Goal: Task Accomplishment & Management: Complete application form

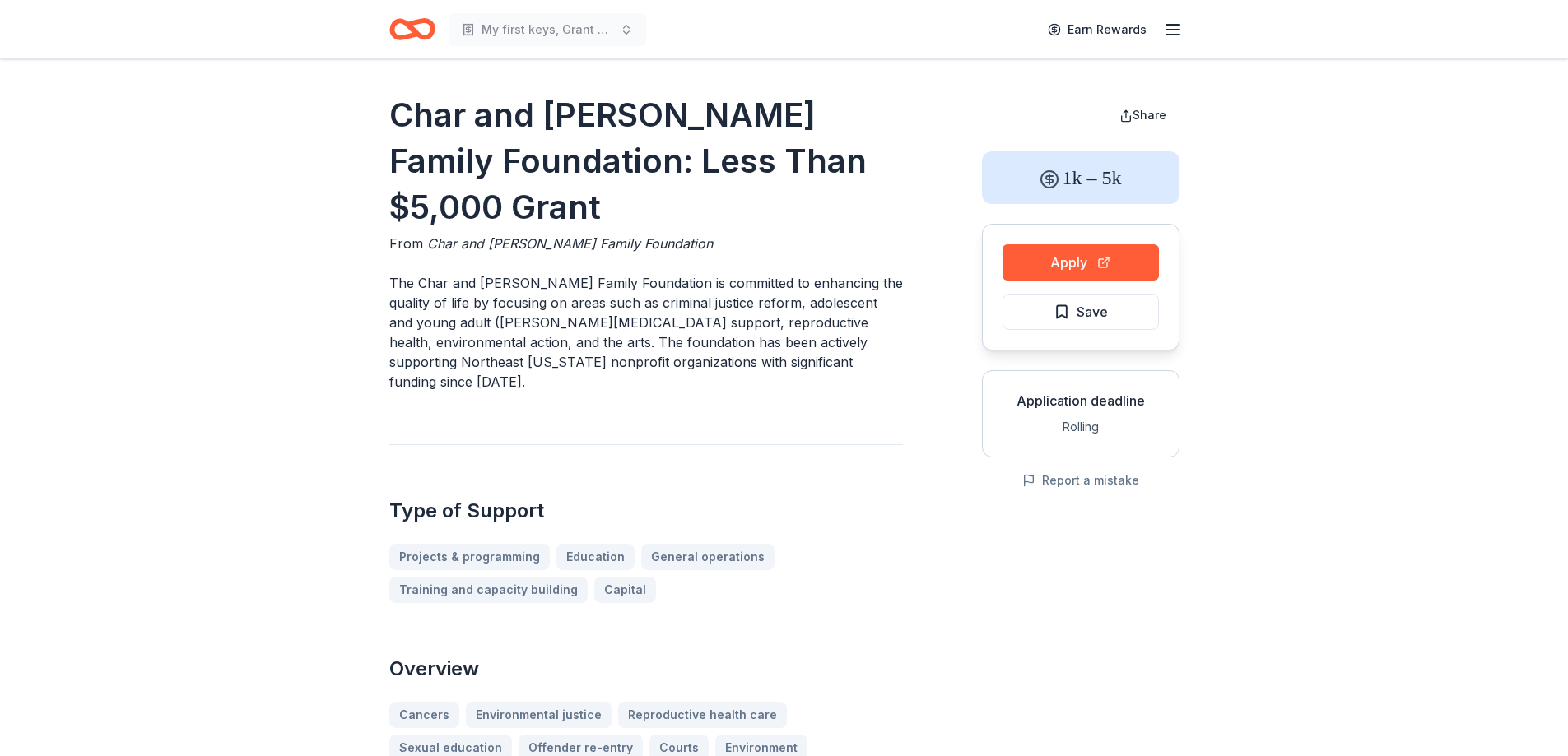
click at [412, 27] on icon "Home" at bounding box center [419, 29] width 25 height 17
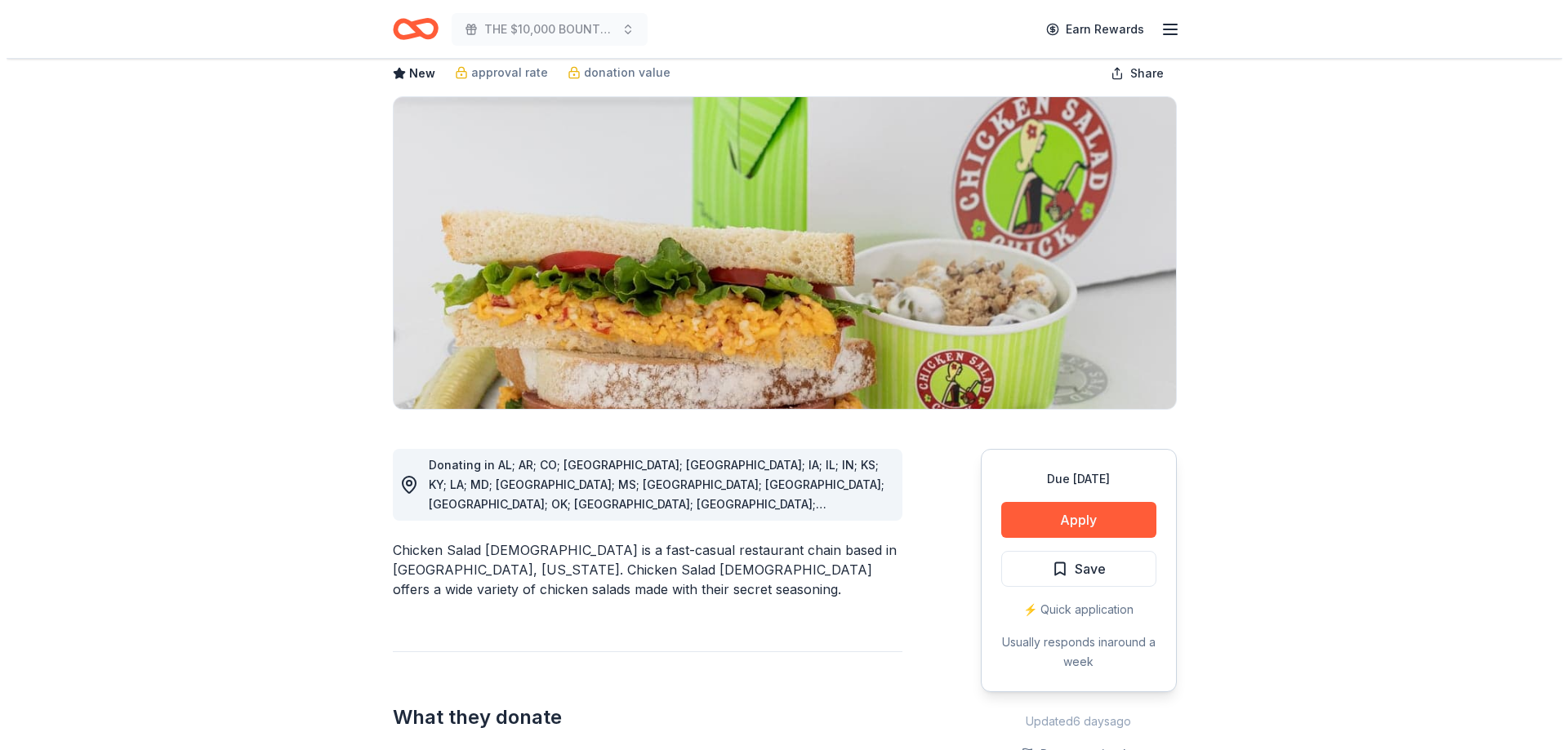
scroll to position [82, 0]
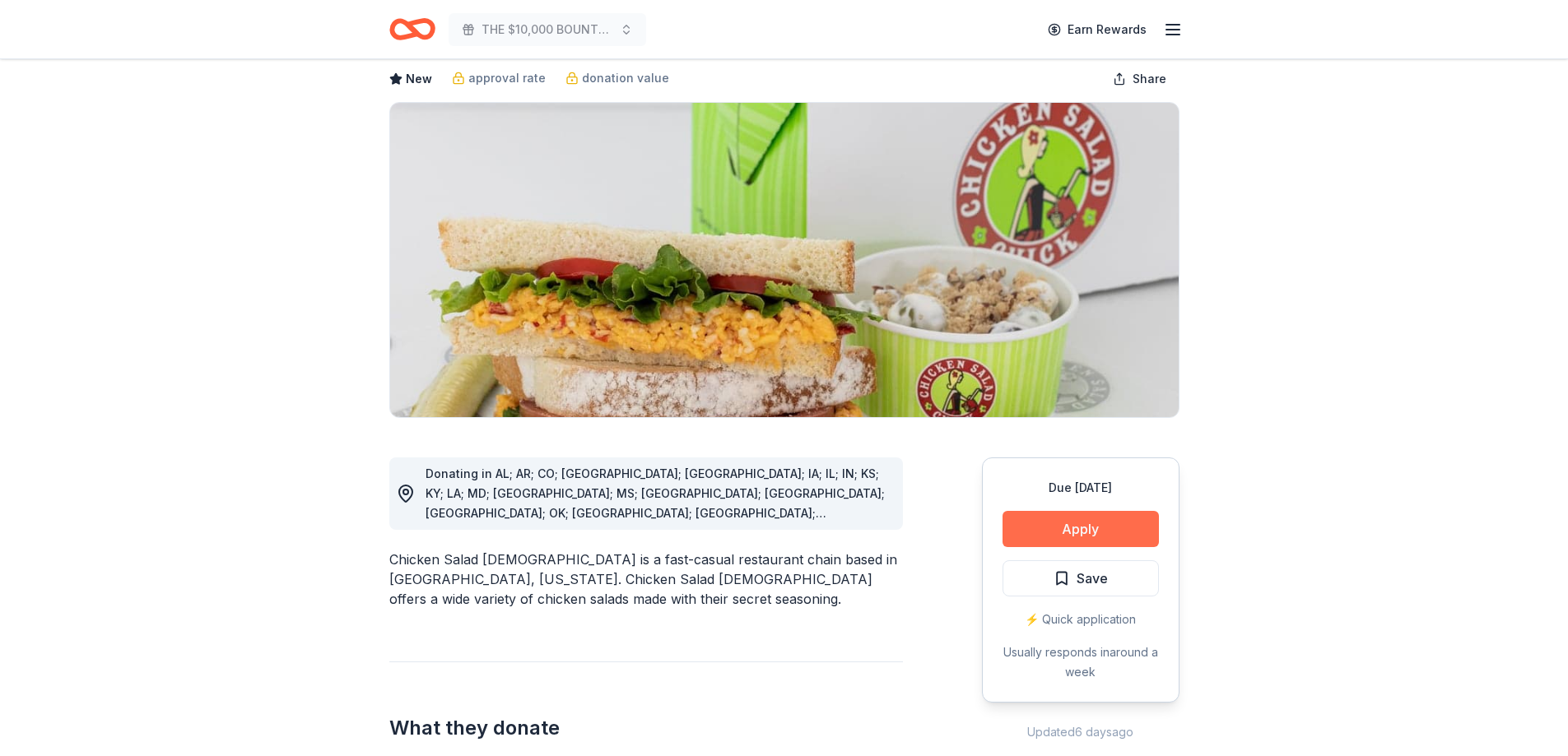
click at [1080, 522] on button "Apply" at bounding box center [1081, 528] width 157 height 36
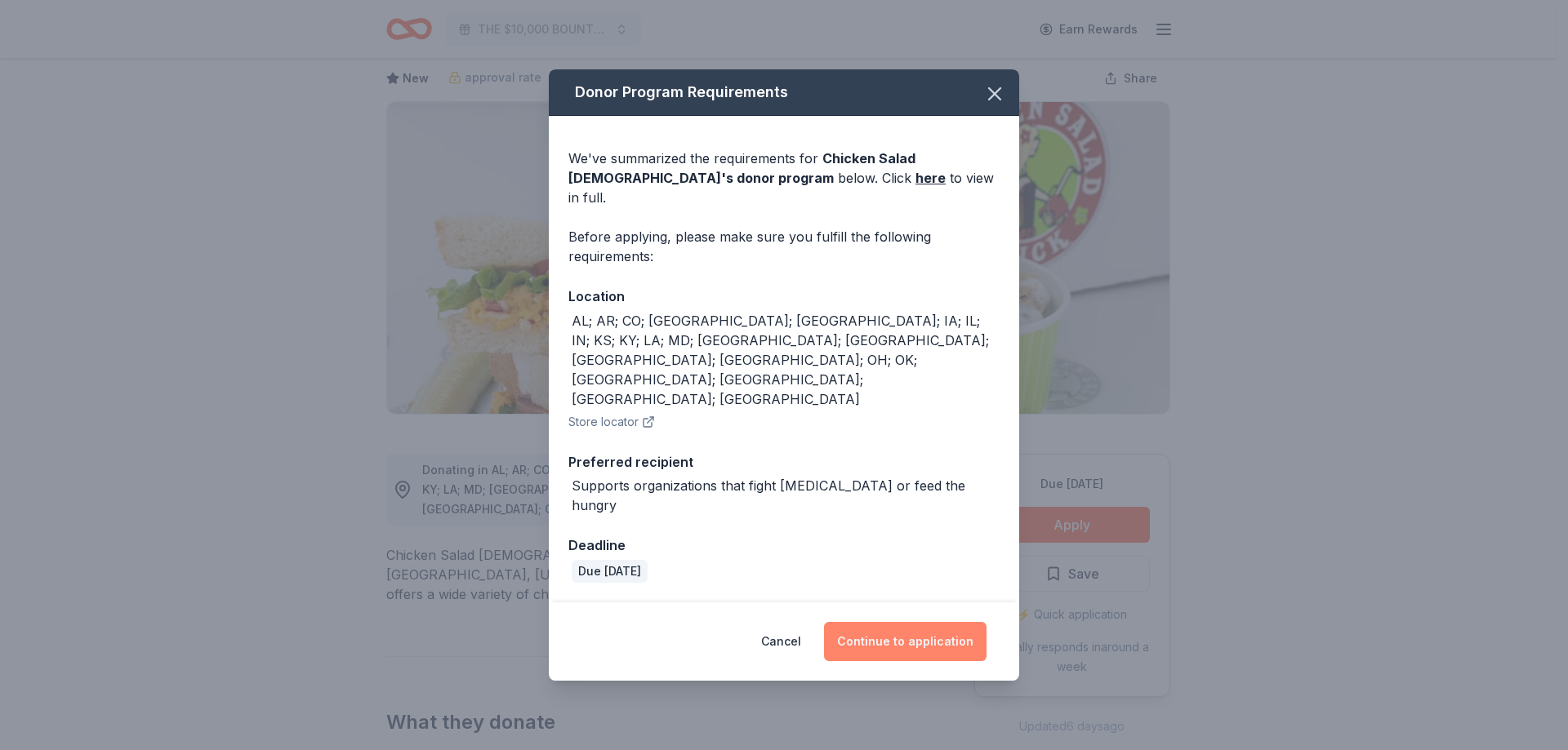
click at [907, 622] on button "Continue to application" at bounding box center [905, 641] width 162 height 39
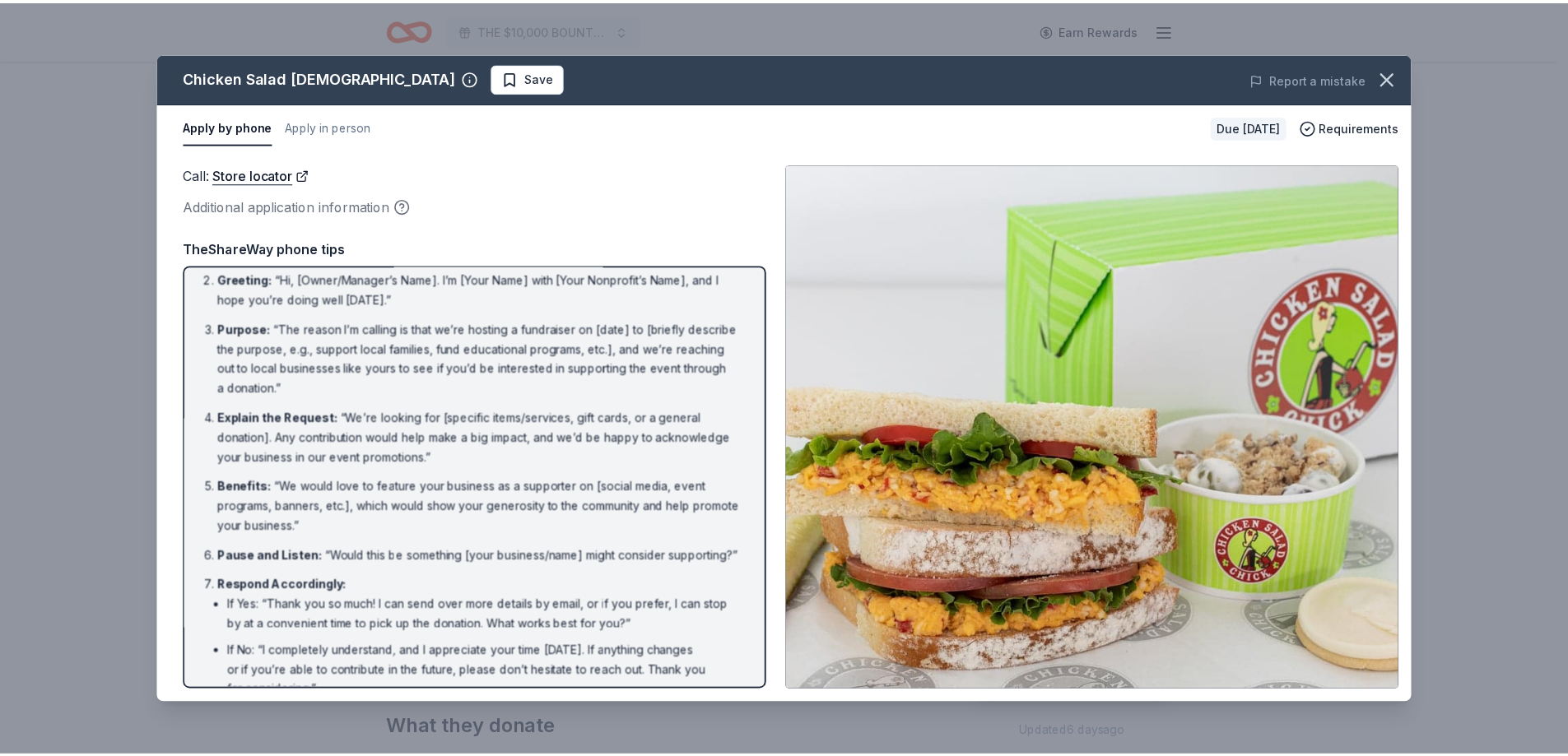
scroll to position [0, 0]
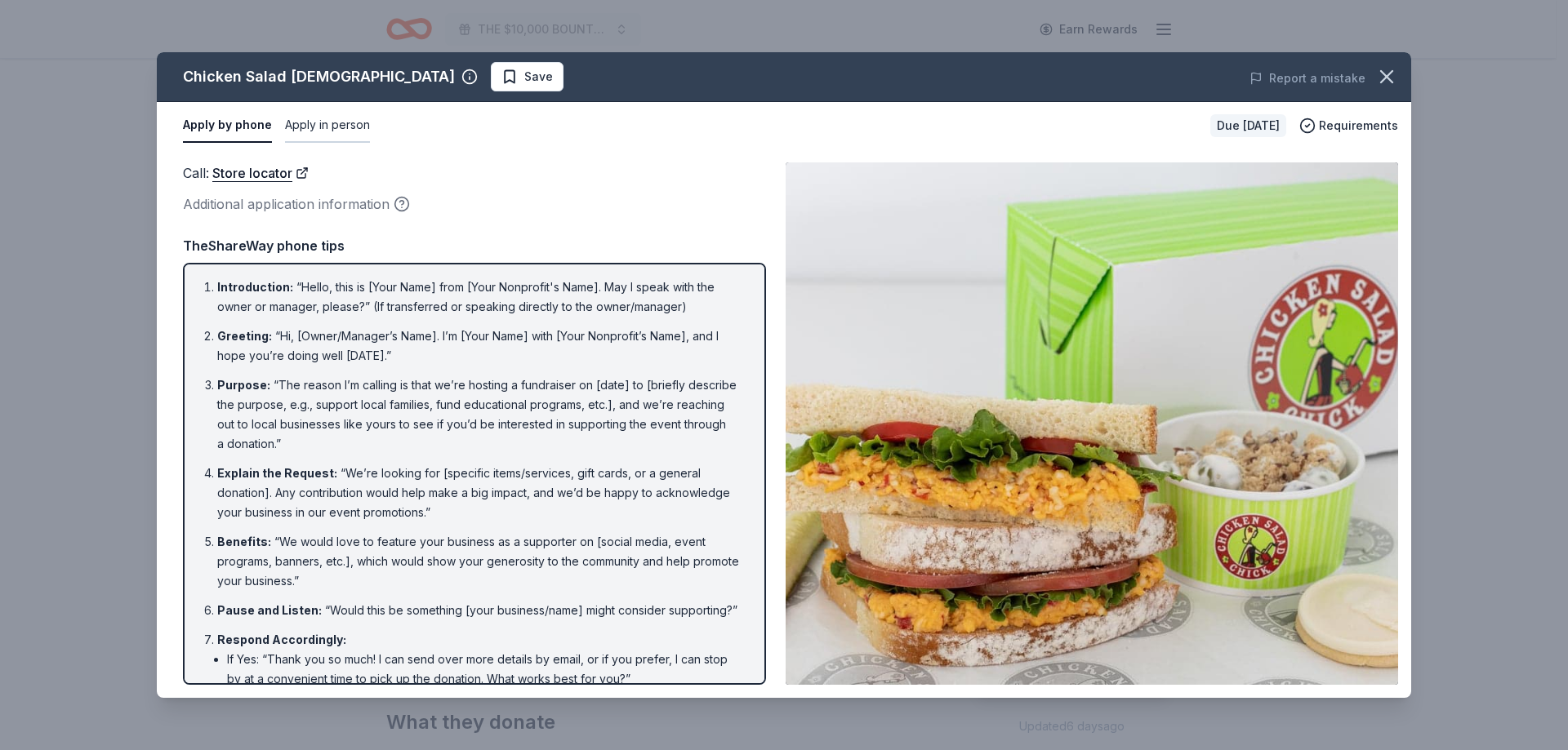
click at [319, 121] on button "Apply in person" at bounding box center [328, 125] width 85 height 34
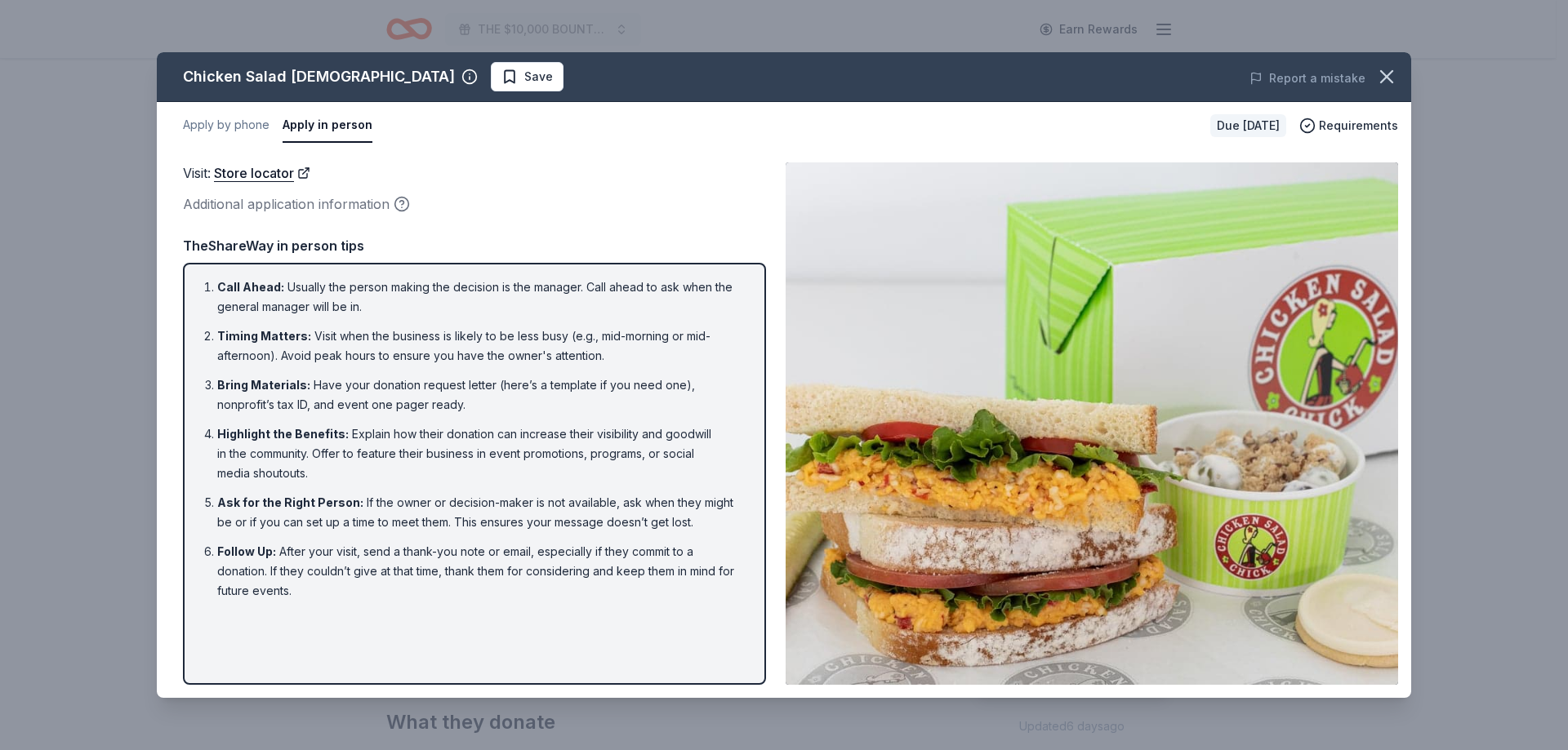
click at [575, 384] on li "Bring Materials : Have your donation request letter (here’s a template if you n…" at bounding box center [479, 395] width 524 height 39
click at [1354, 121] on span "Requirements" at bounding box center [1358, 125] width 79 height 19
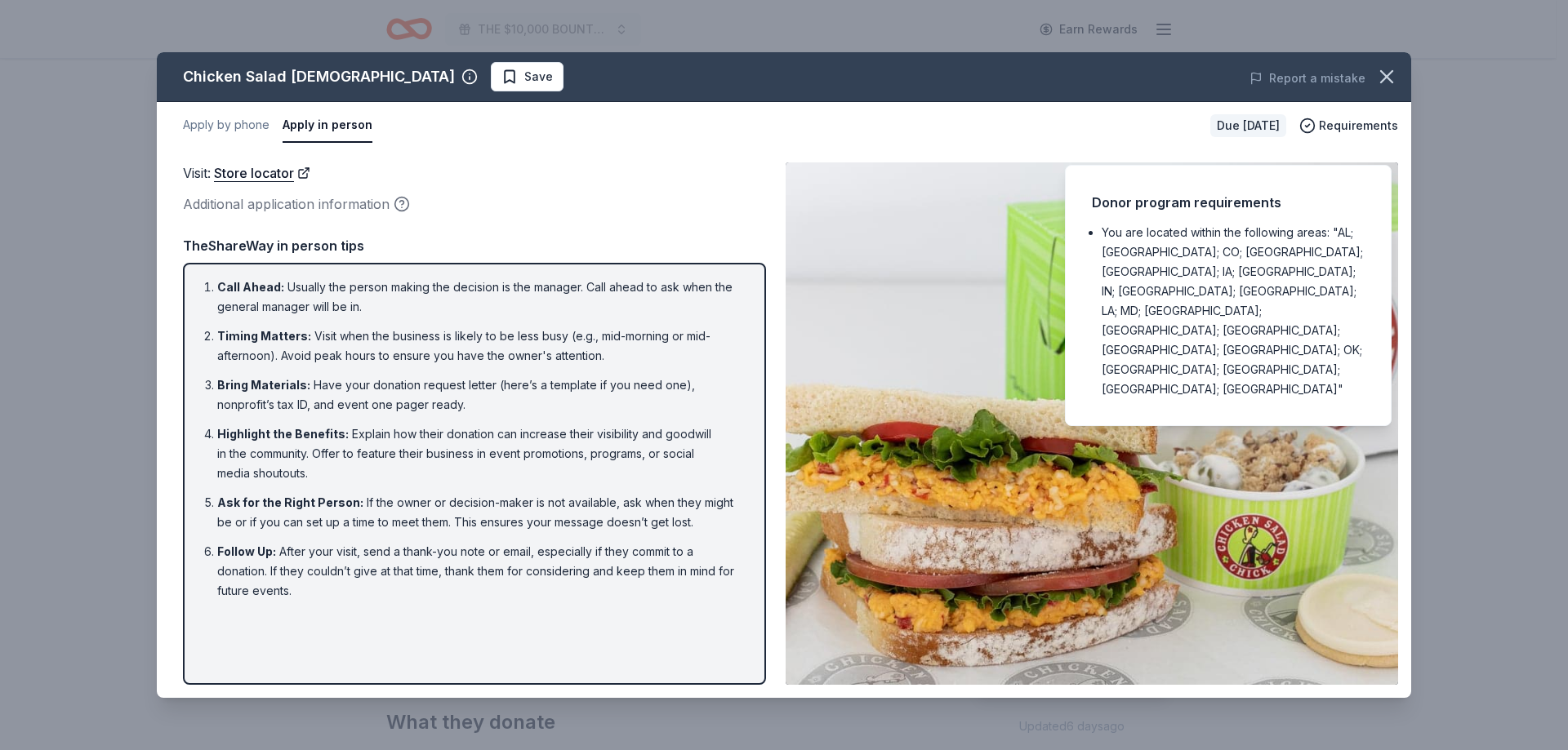
click at [919, 343] on img at bounding box center [1091, 423] width 612 height 523
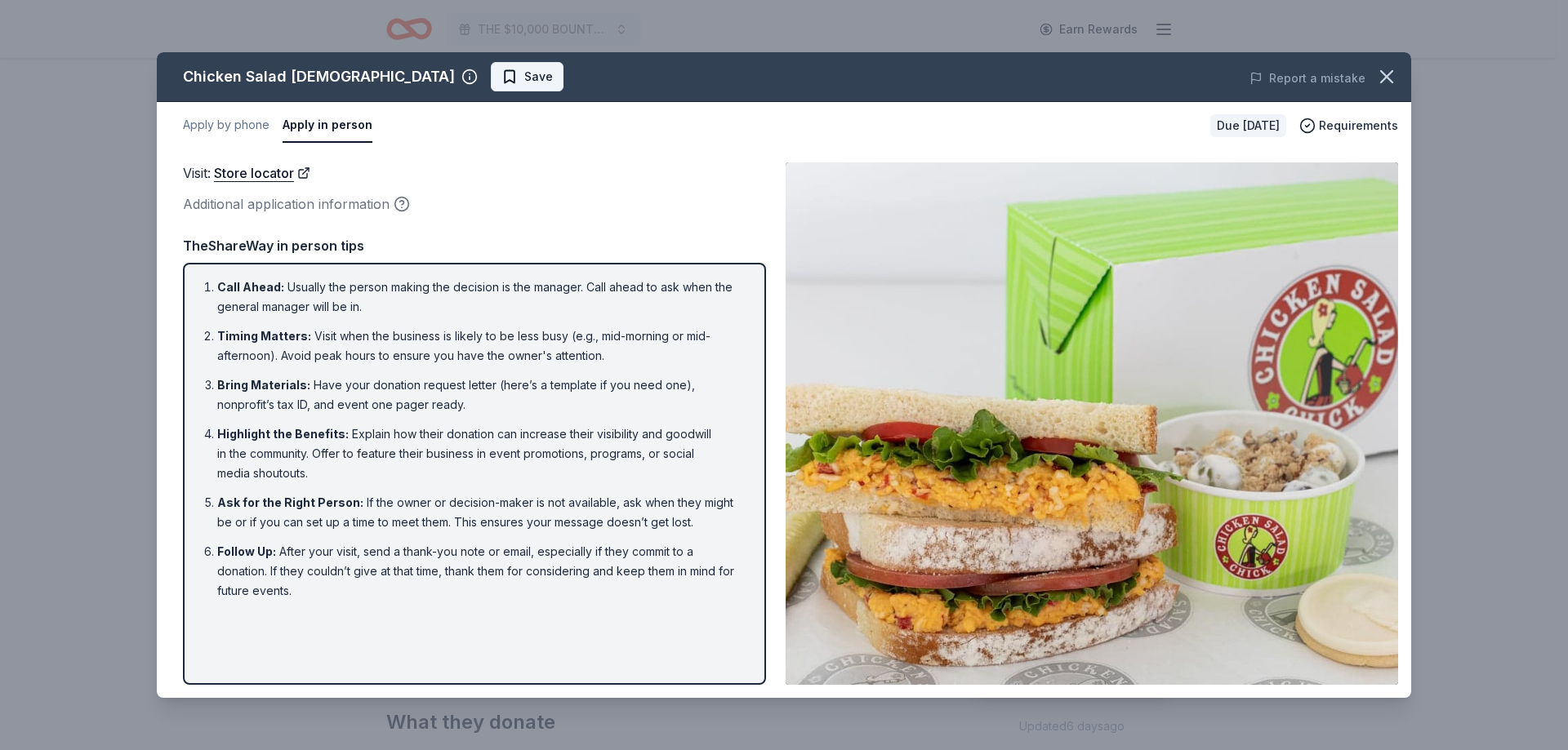
click at [501, 67] on span "Save" at bounding box center [527, 76] width 52 height 19
click at [1387, 84] on icon "button" at bounding box center [1386, 76] width 23 height 23
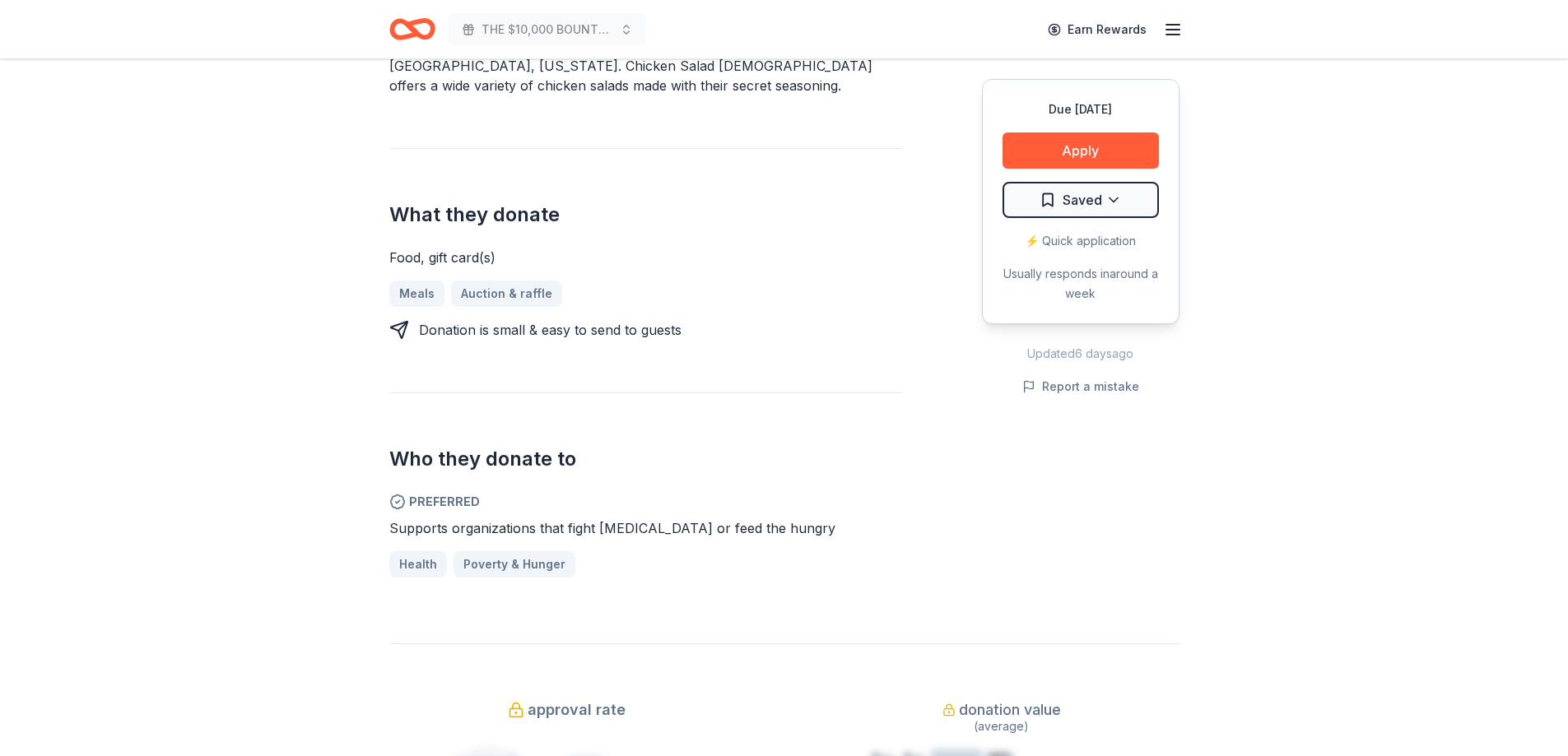
scroll to position [823, 0]
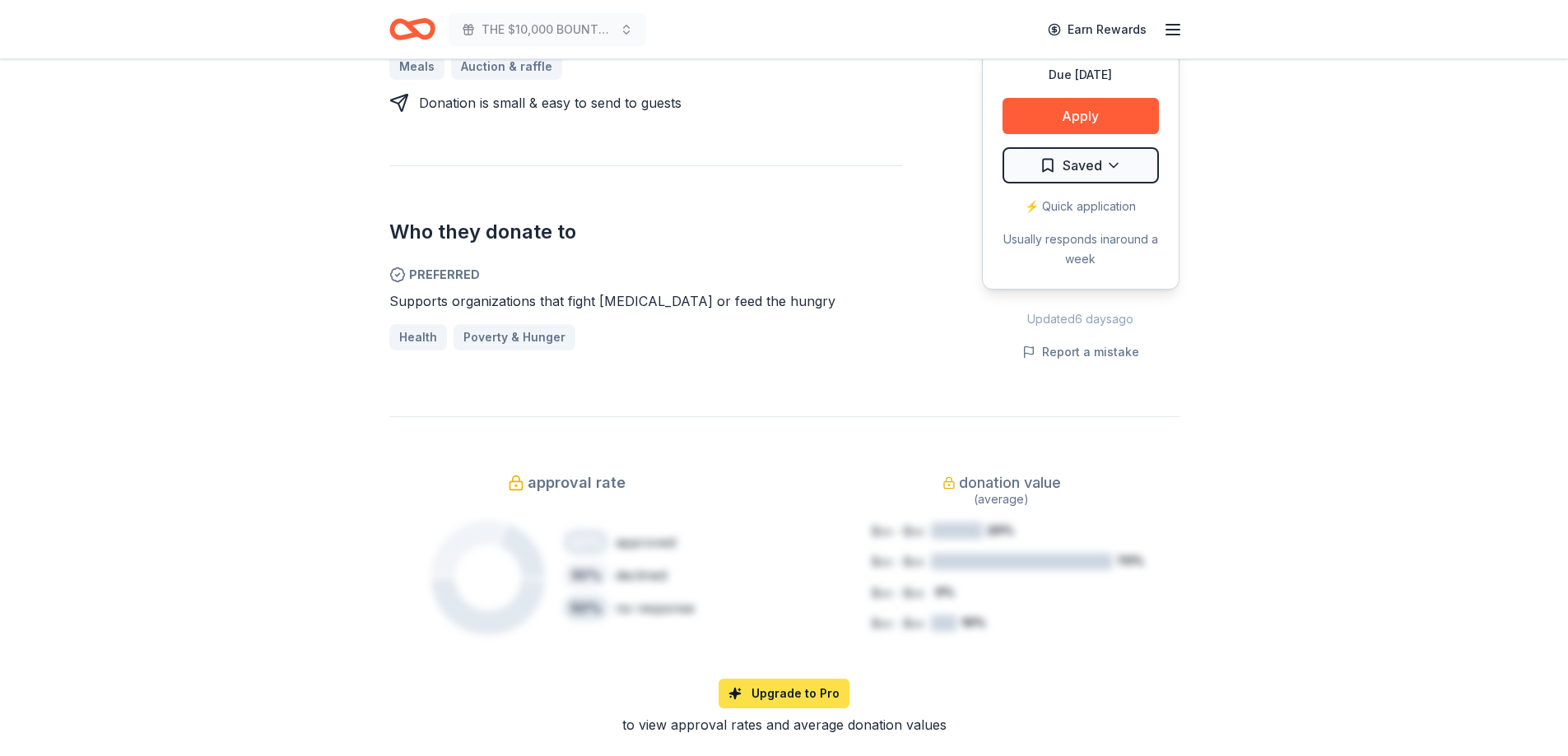
click at [790, 679] on link "Upgrade to Pro" at bounding box center [783, 694] width 131 height 29
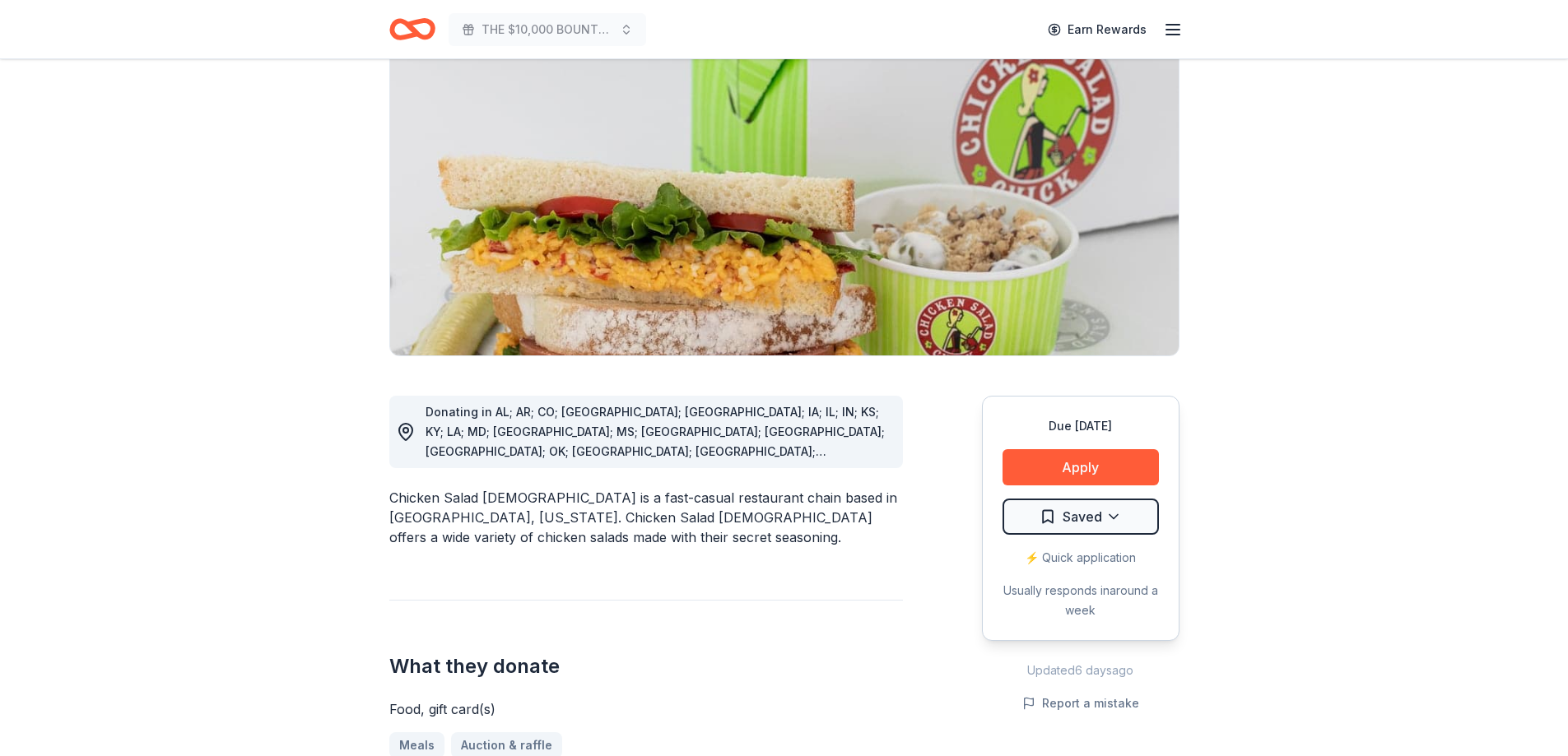
scroll to position [0, 0]
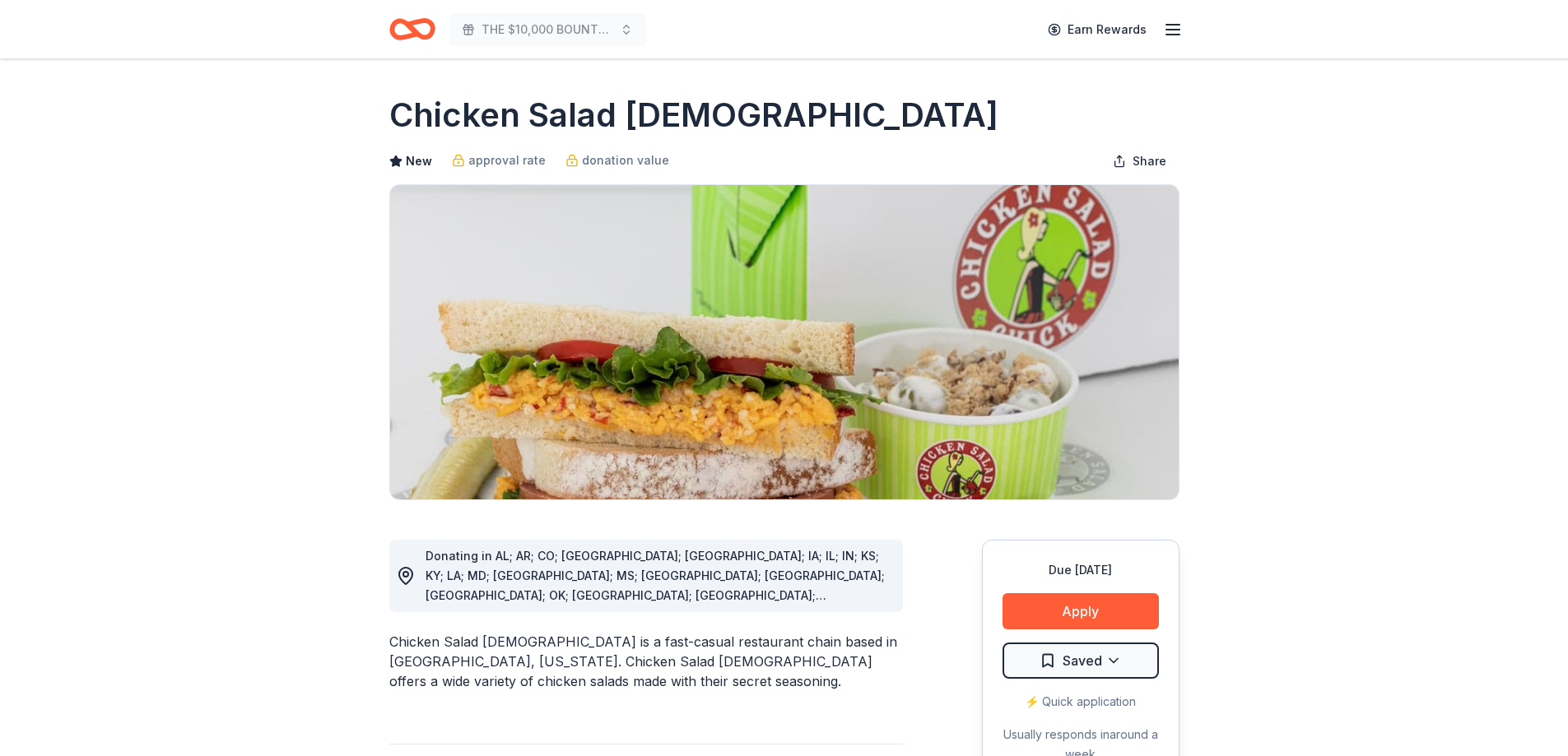
click at [1172, 27] on icon "button" at bounding box center [1173, 29] width 19 height 19
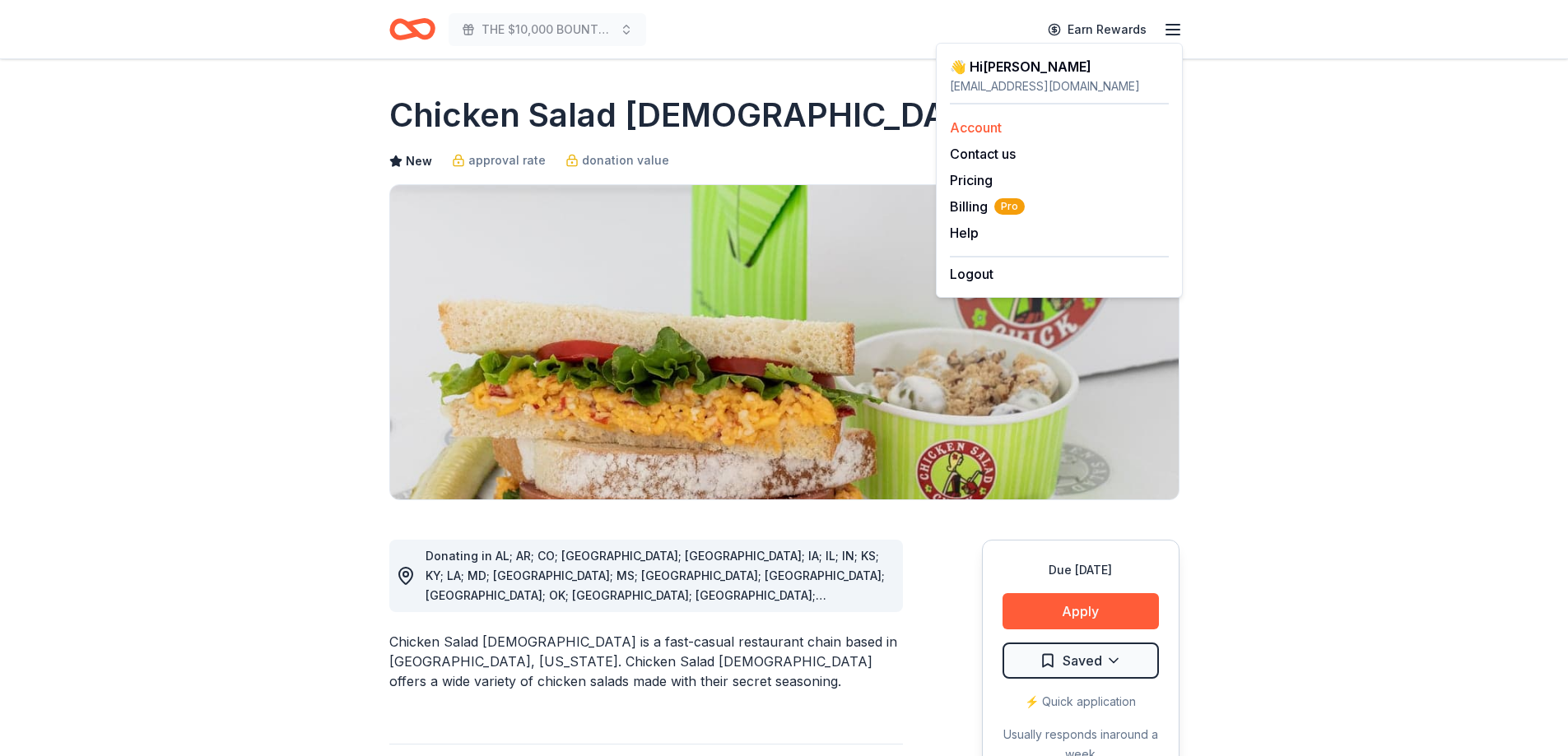
click at [980, 126] on link "Account" at bounding box center [976, 128] width 52 height 17
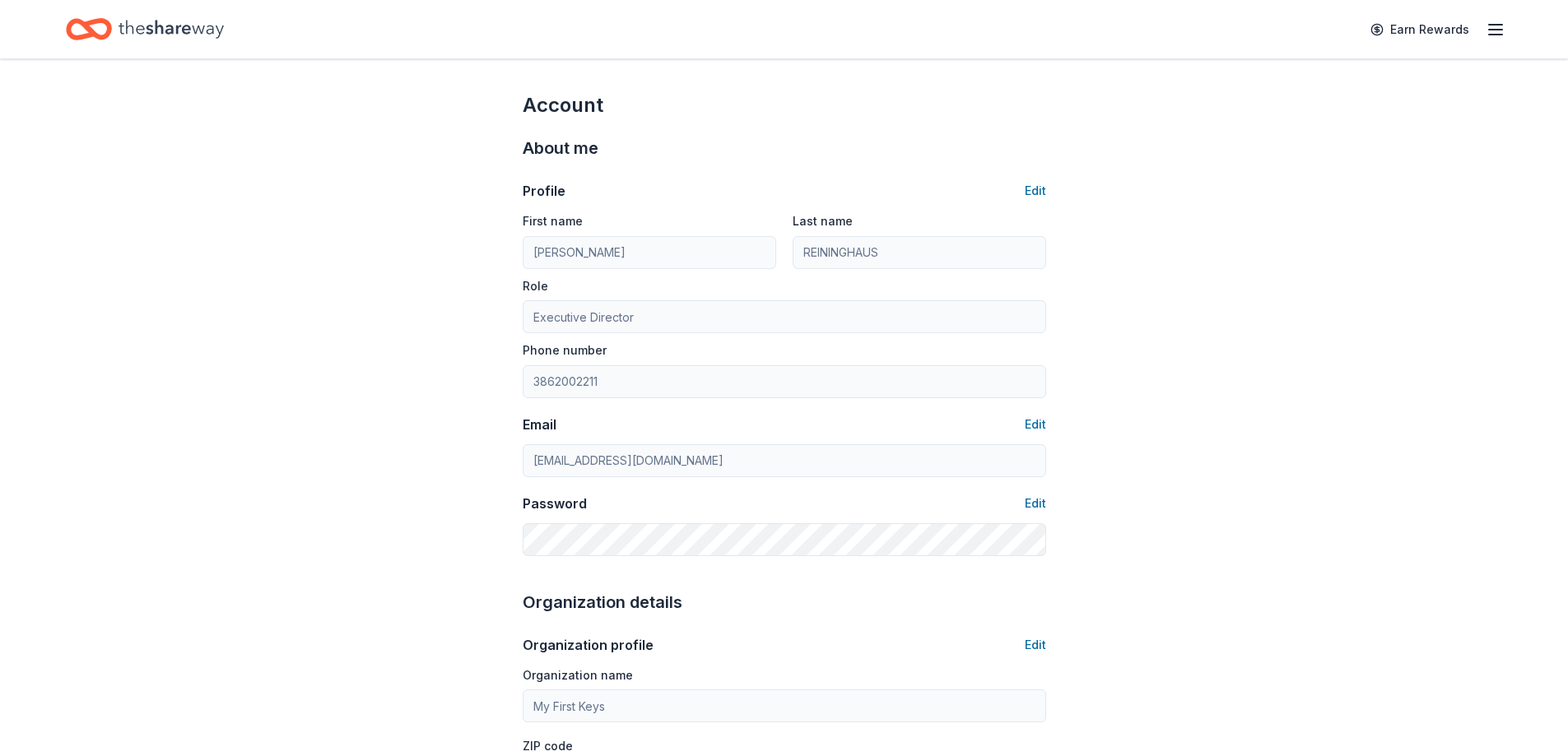
click at [148, 29] on icon "Home" at bounding box center [171, 28] width 105 height 18
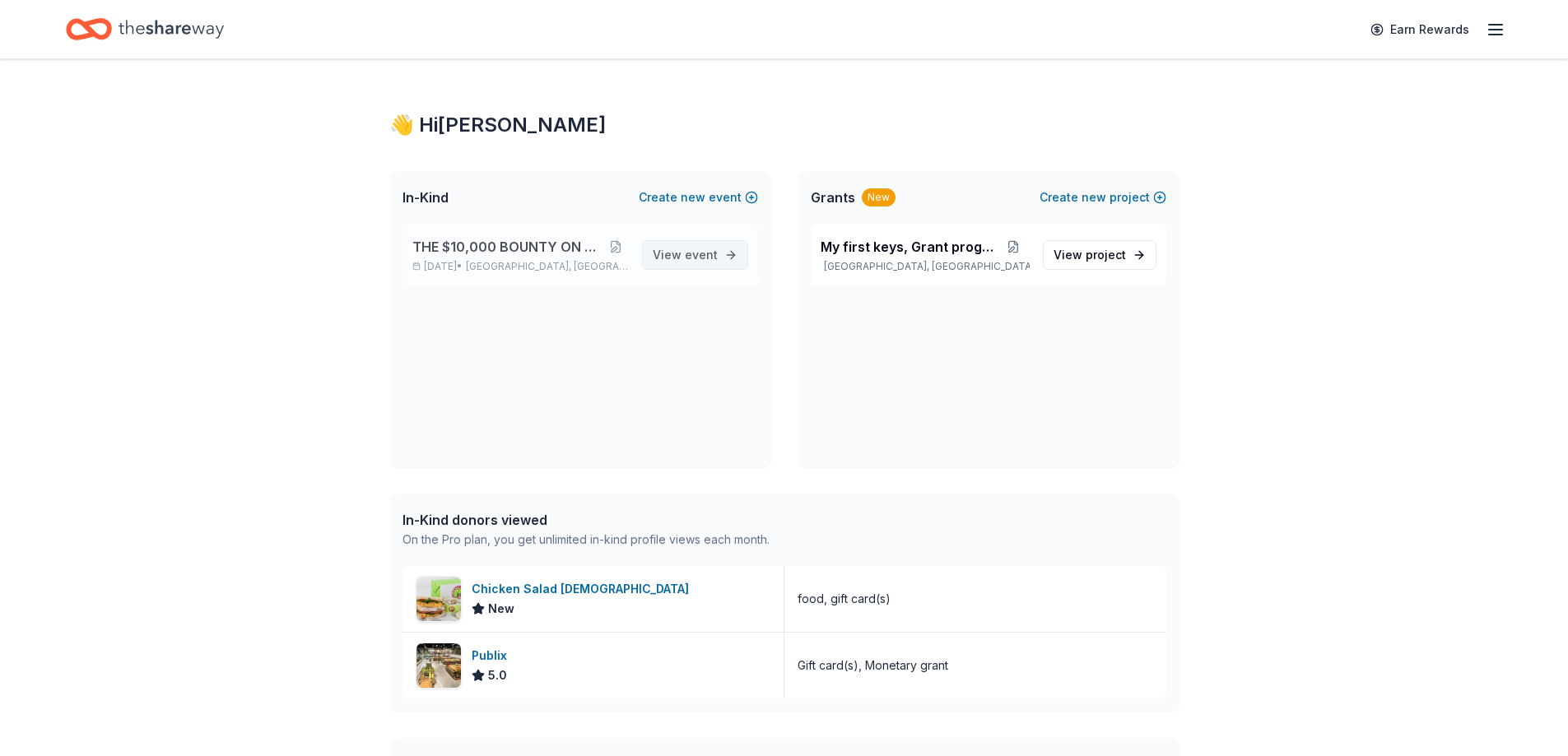
click at [698, 255] on span "event" at bounding box center [701, 255] width 33 height 14
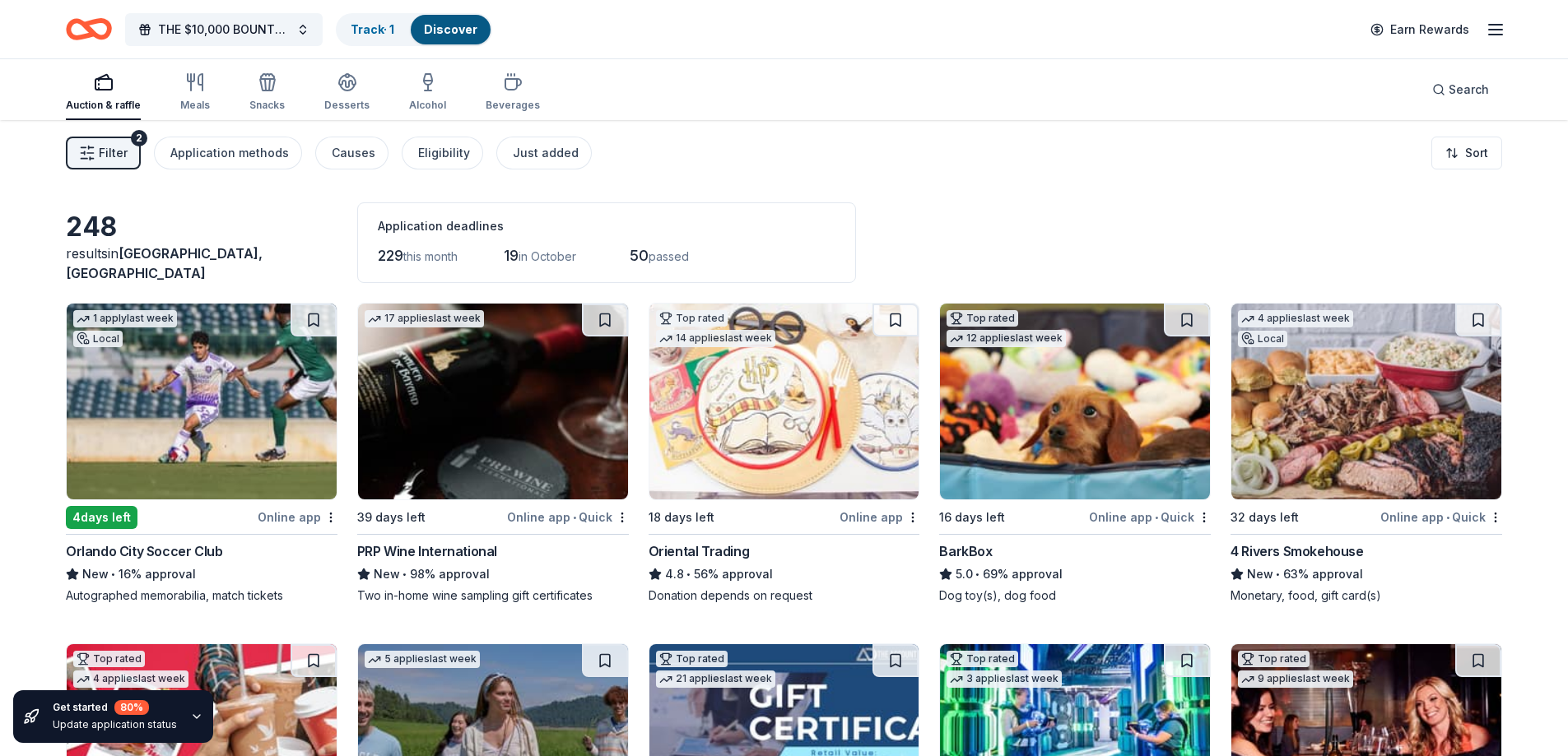
click at [105, 148] on span "Filter" at bounding box center [113, 153] width 29 height 19
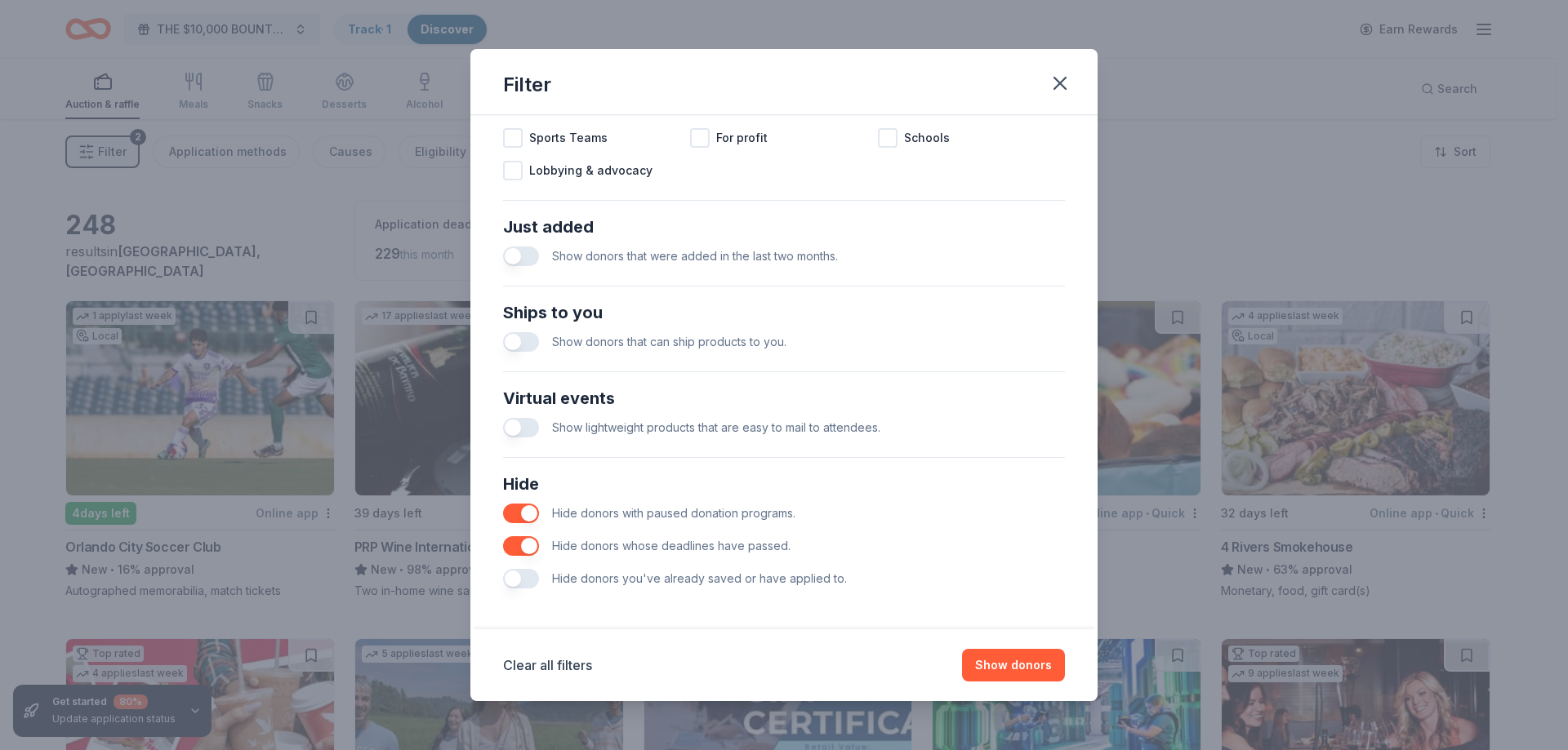
scroll to position [562, 0]
click at [513, 538] on button "button" at bounding box center [520, 541] width 36 height 19
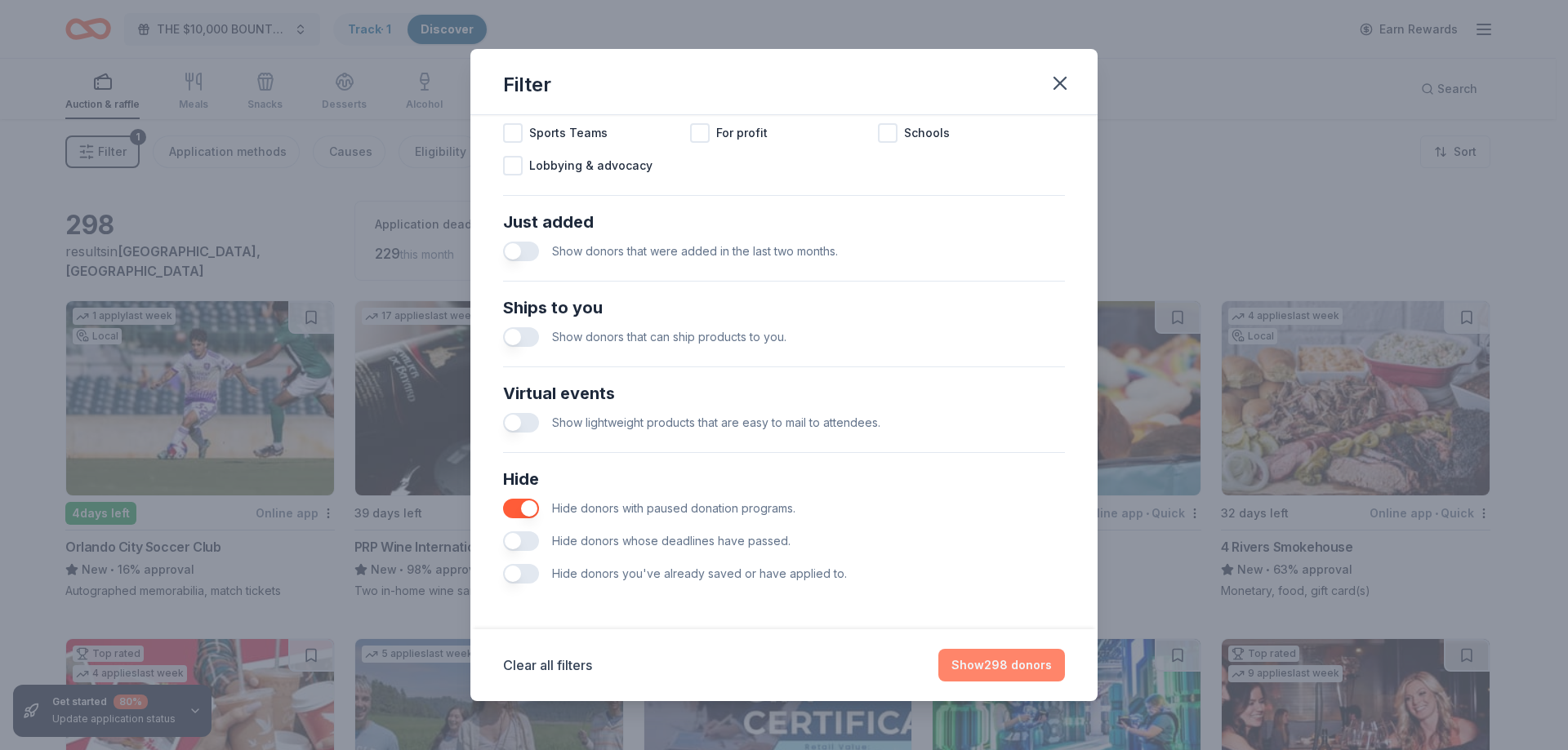
click at [1010, 657] on button "Show 298 donors" at bounding box center [1001, 665] width 126 height 33
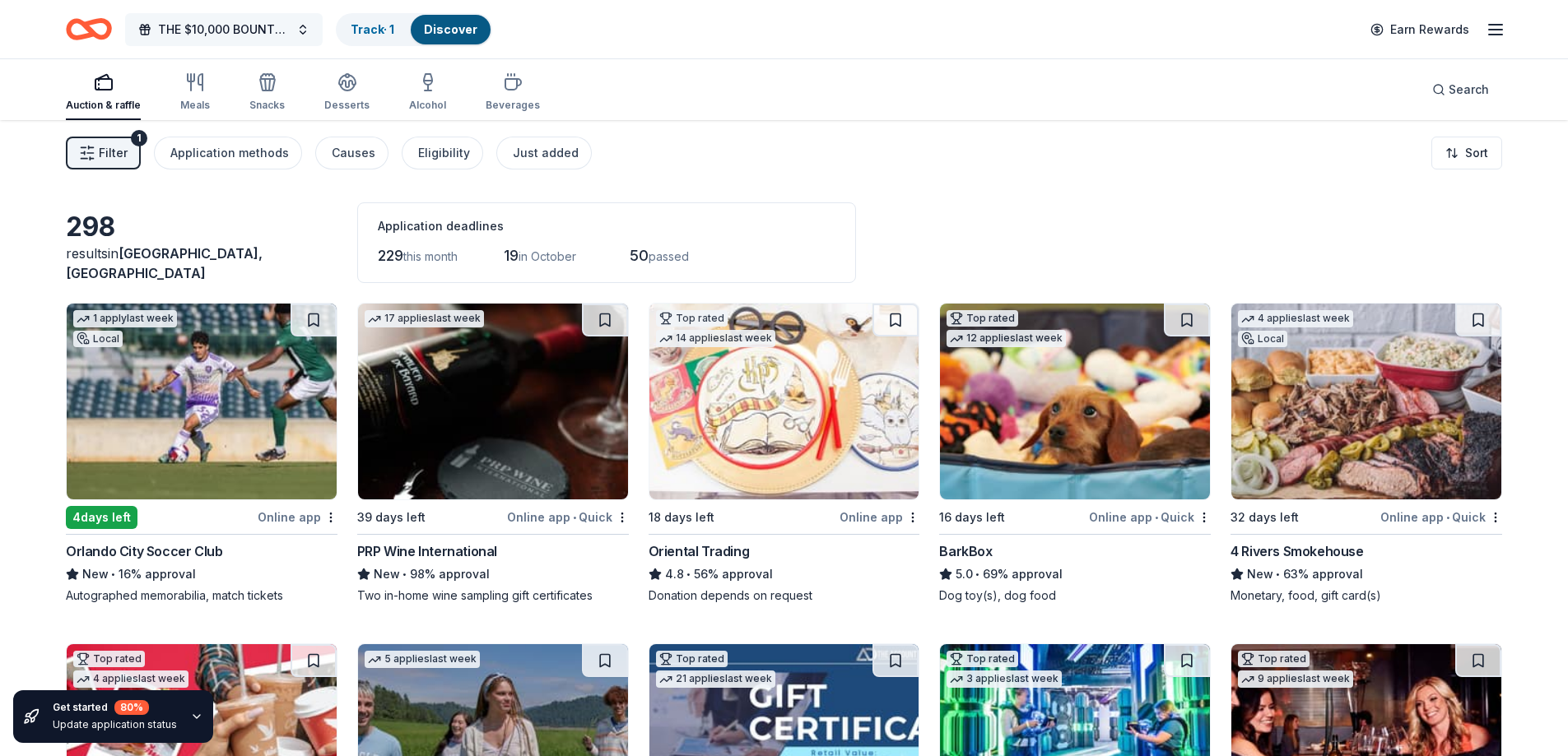
click at [299, 25] on button "THE $10,000 BOUNTY ON MY TRUCK" at bounding box center [223, 29] width 197 height 33
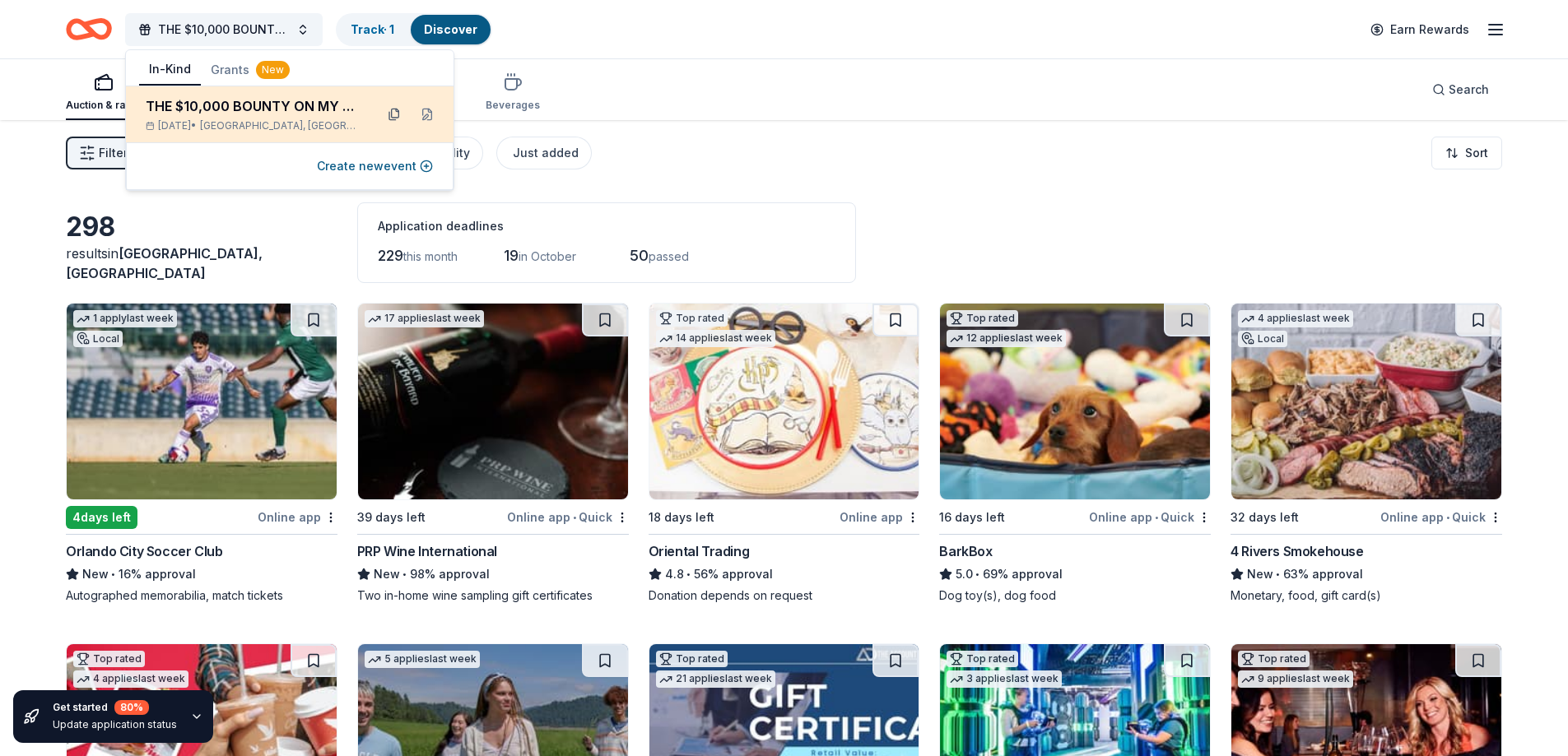
click at [394, 112] on button at bounding box center [394, 114] width 26 height 26
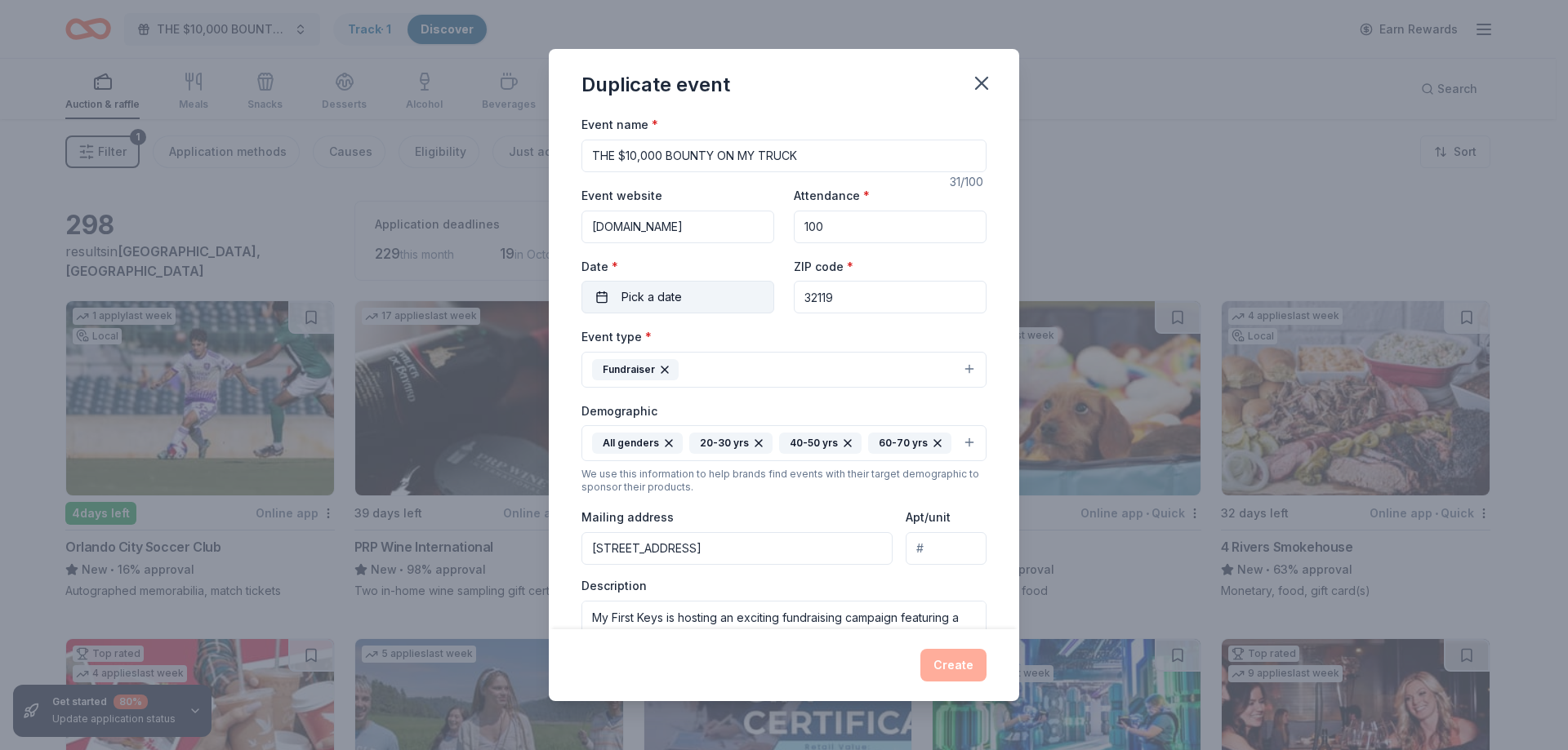
click at [663, 292] on span "Pick a date" at bounding box center [651, 297] width 60 height 19
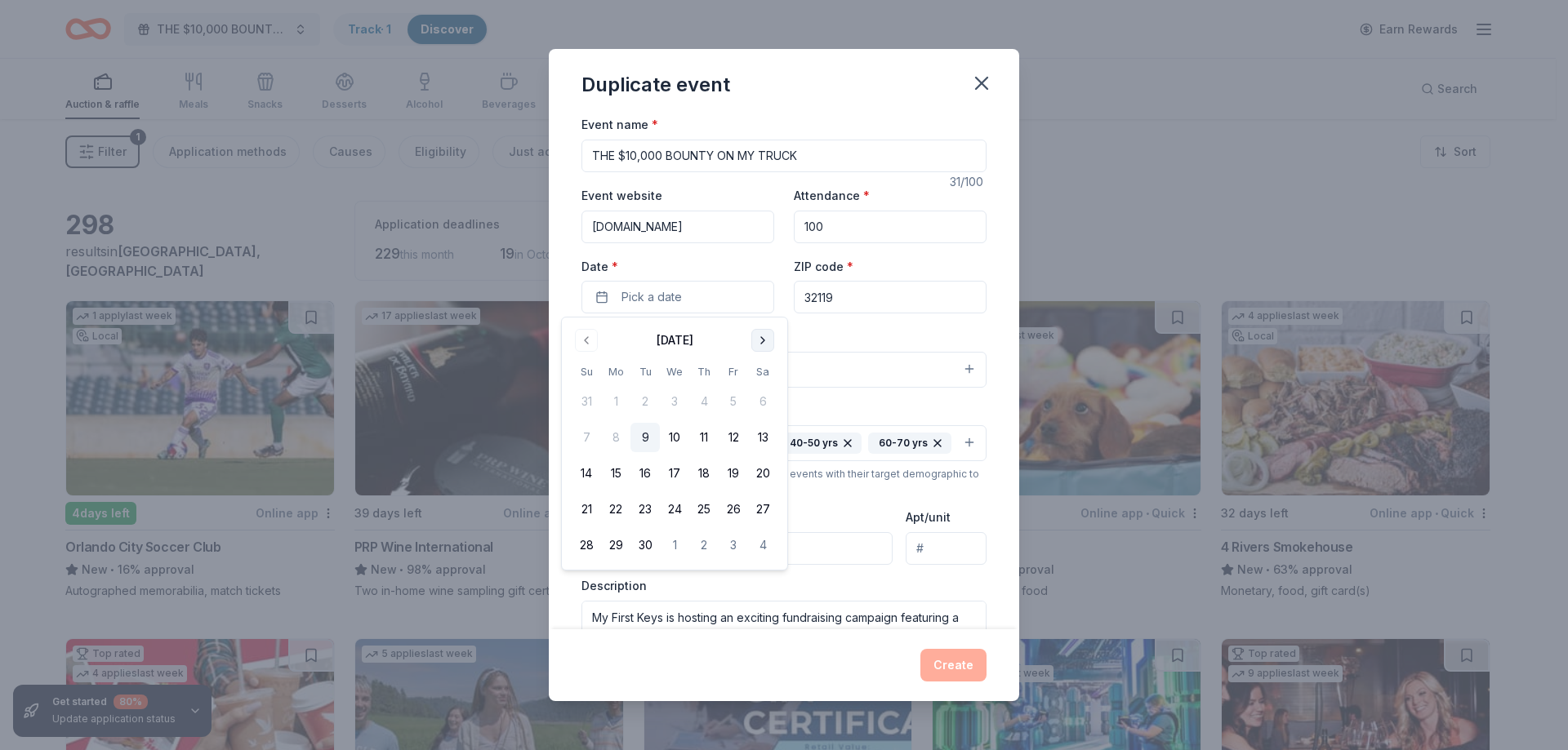
click at [759, 340] on button "Go to next month" at bounding box center [762, 339] width 23 height 23
click at [758, 340] on button "Go to next month" at bounding box center [762, 339] width 23 height 23
click at [762, 435] on button "13" at bounding box center [762, 437] width 29 height 29
click at [947, 659] on button "Create" at bounding box center [953, 665] width 66 height 33
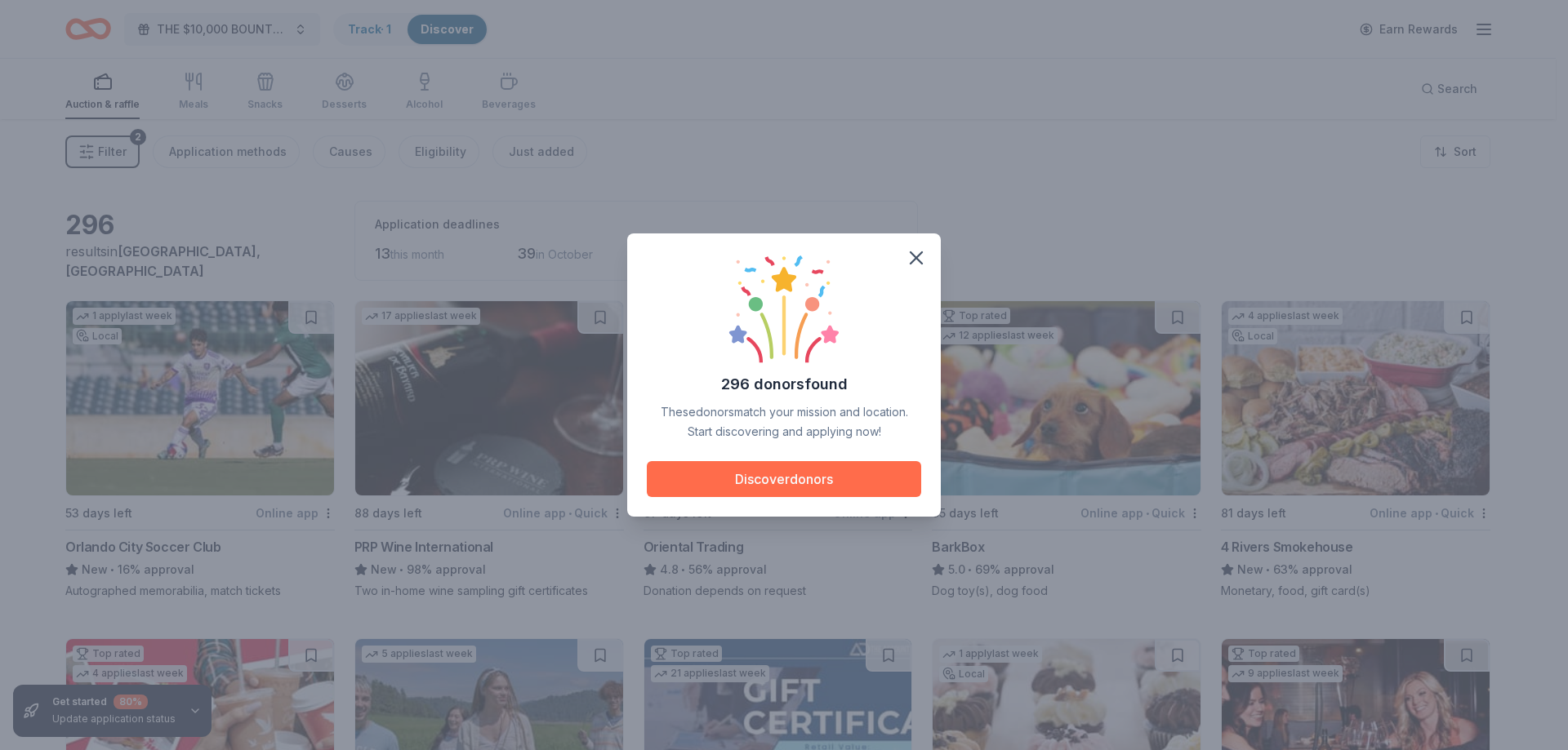
click at [767, 472] on button "Discover donors" at bounding box center [784, 479] width 274 height 36
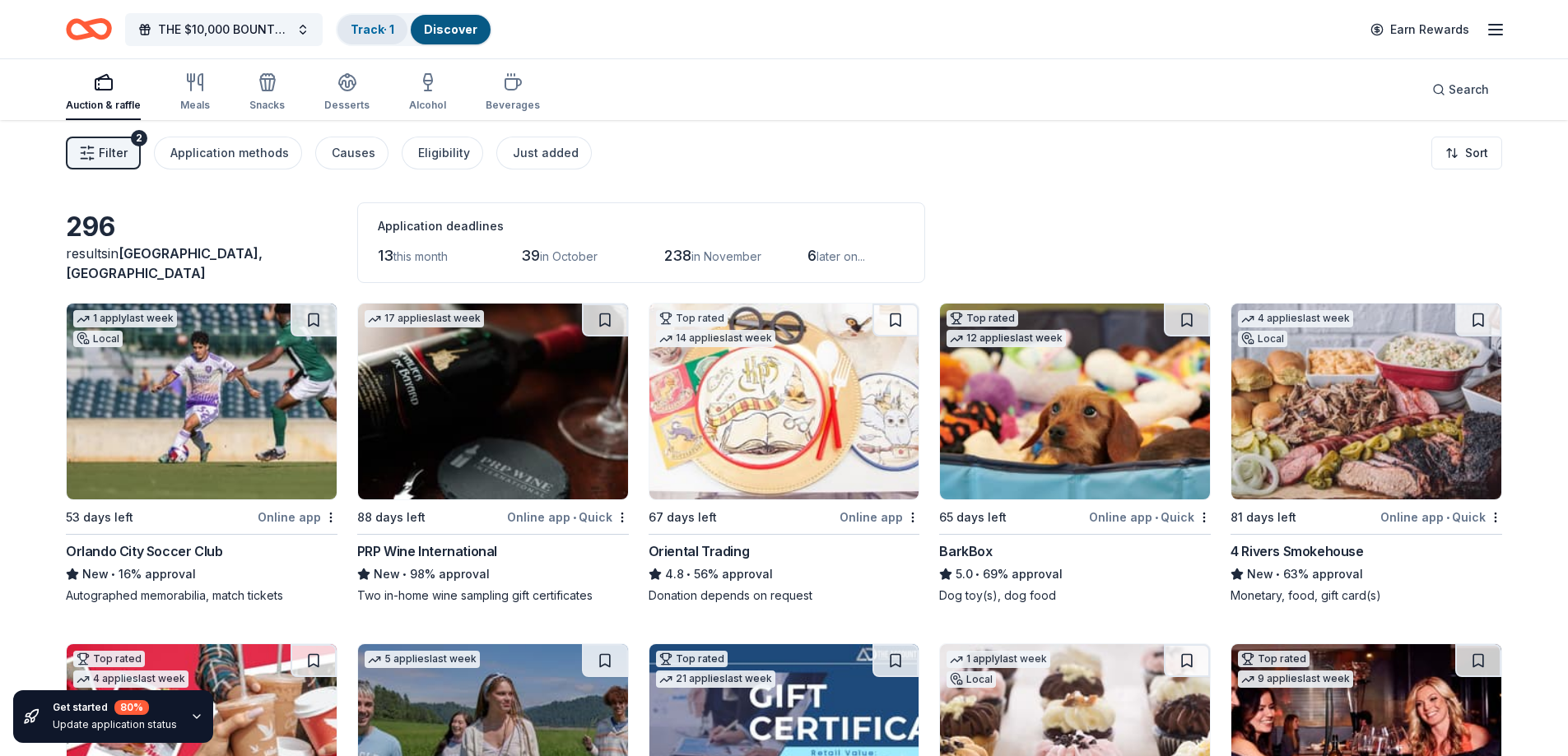
click at [360, 29] on link "Track · 1" at bounding box center [373, 29] width 44 height 14
click at [373, 24] on link "Track · 1" at bounding box center [373, 29] width 44 height 14
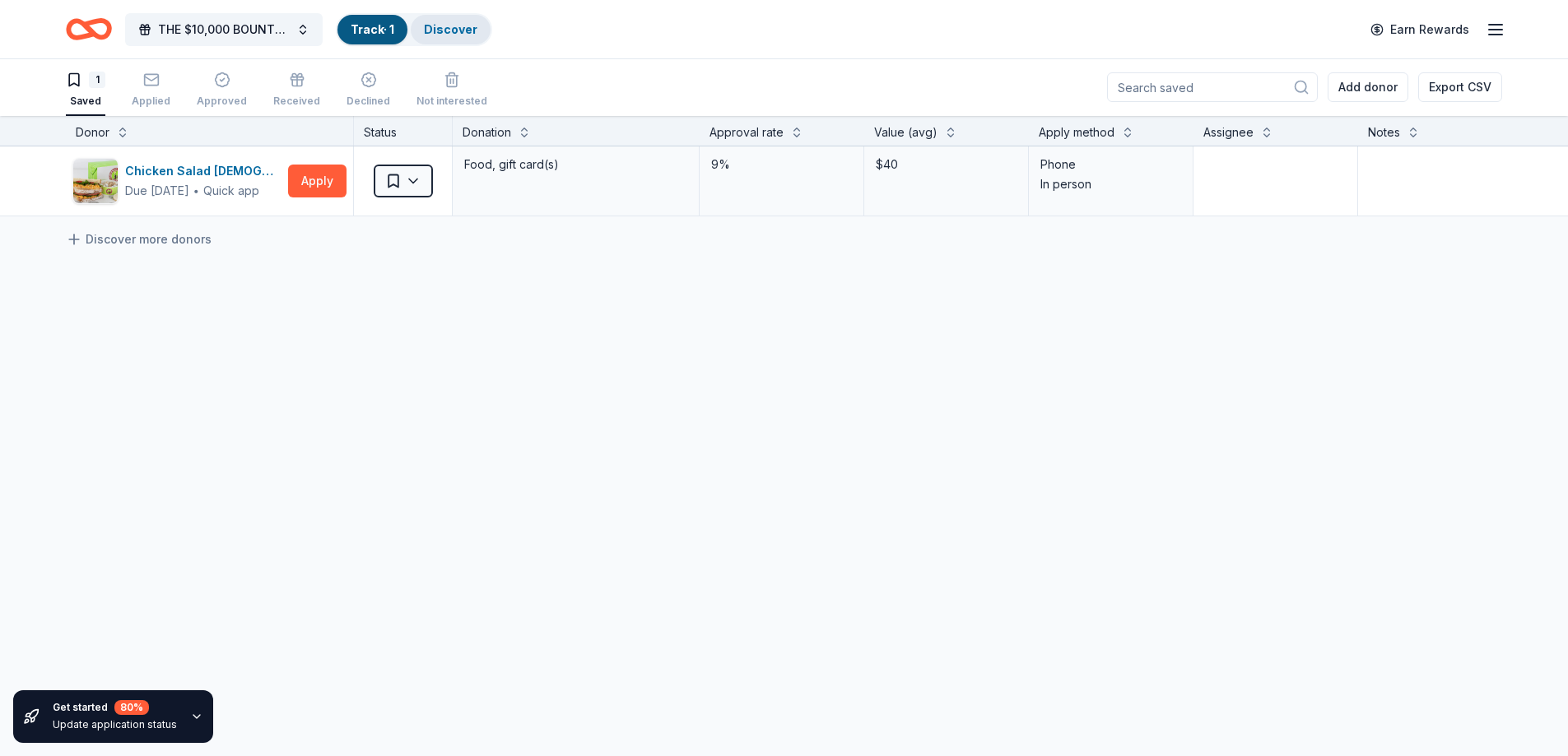
click at [439, 27] on link "Discover" at bounding box center [450, 29] width 53 height 14
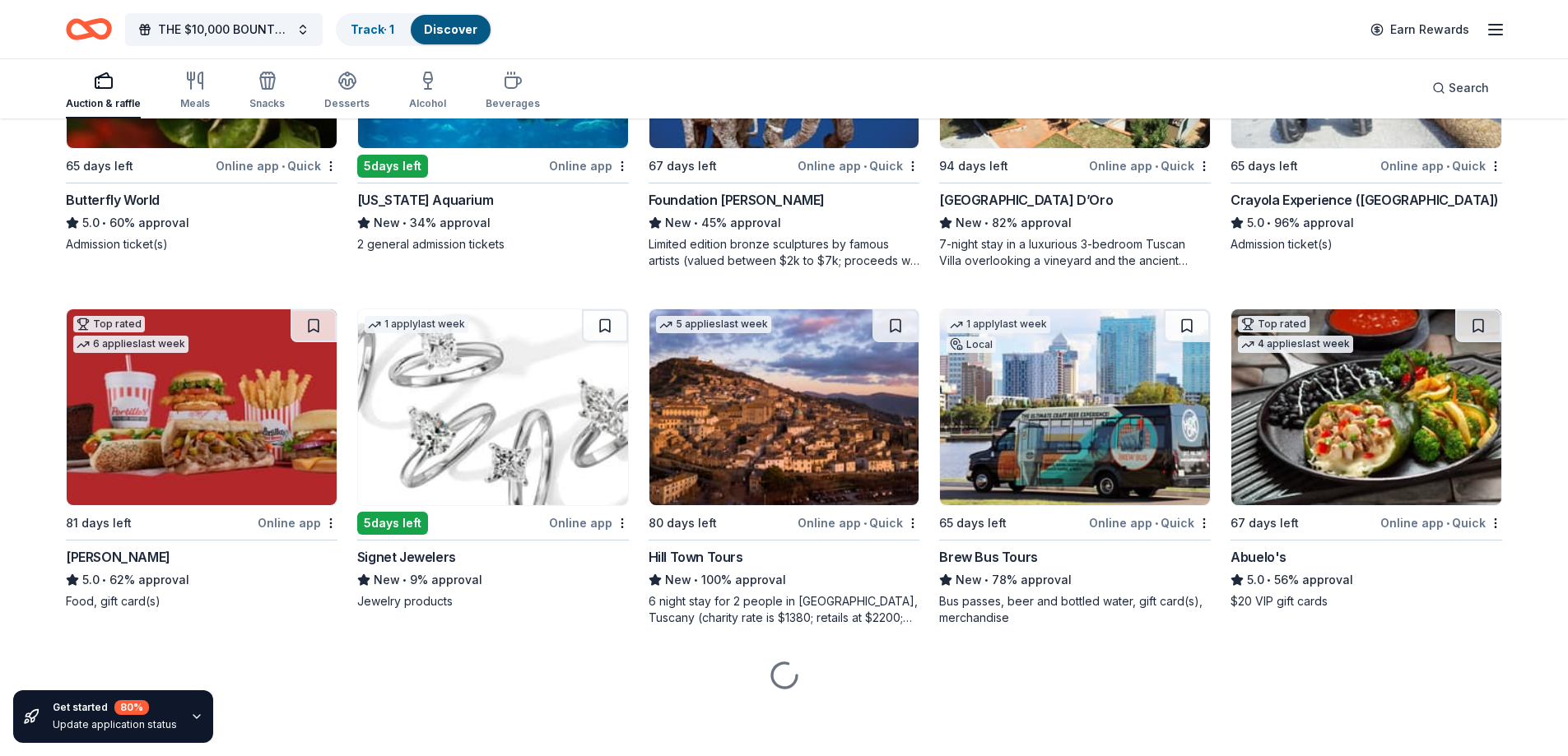
scroll to position [1765, 0]
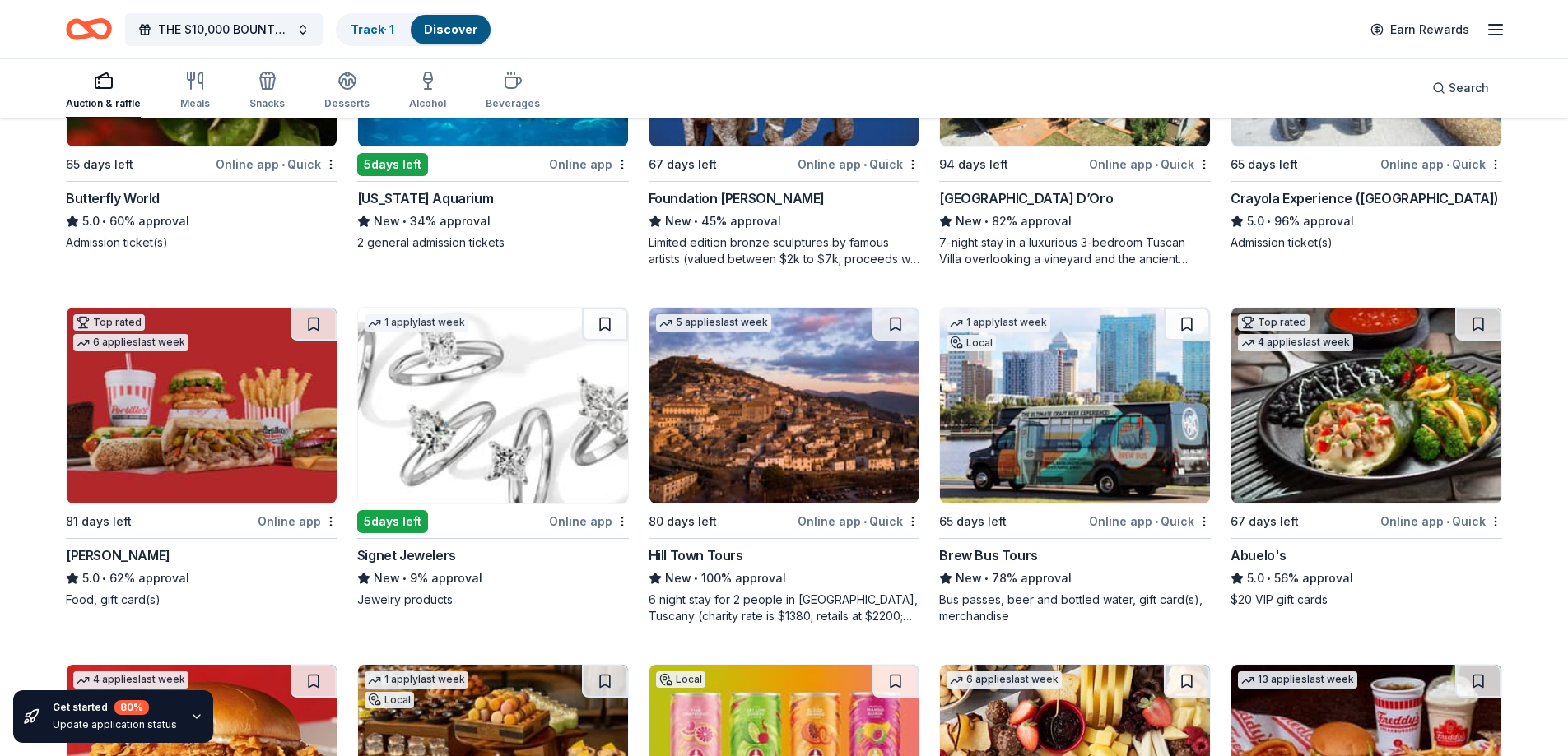
click at [1063, 423] on img at bounding box center [1075, 405] width 270 height 196
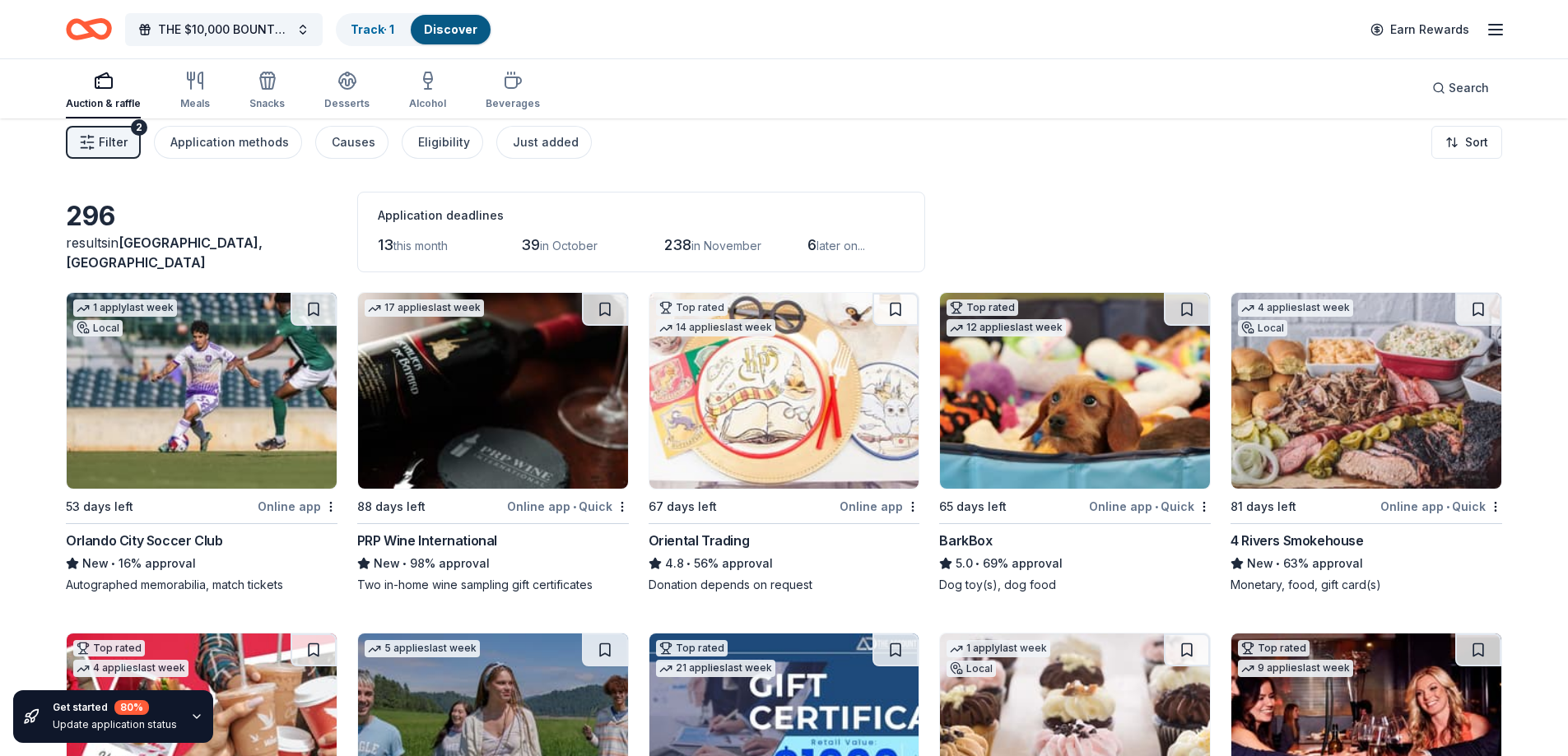
scroll to position [0, 0]
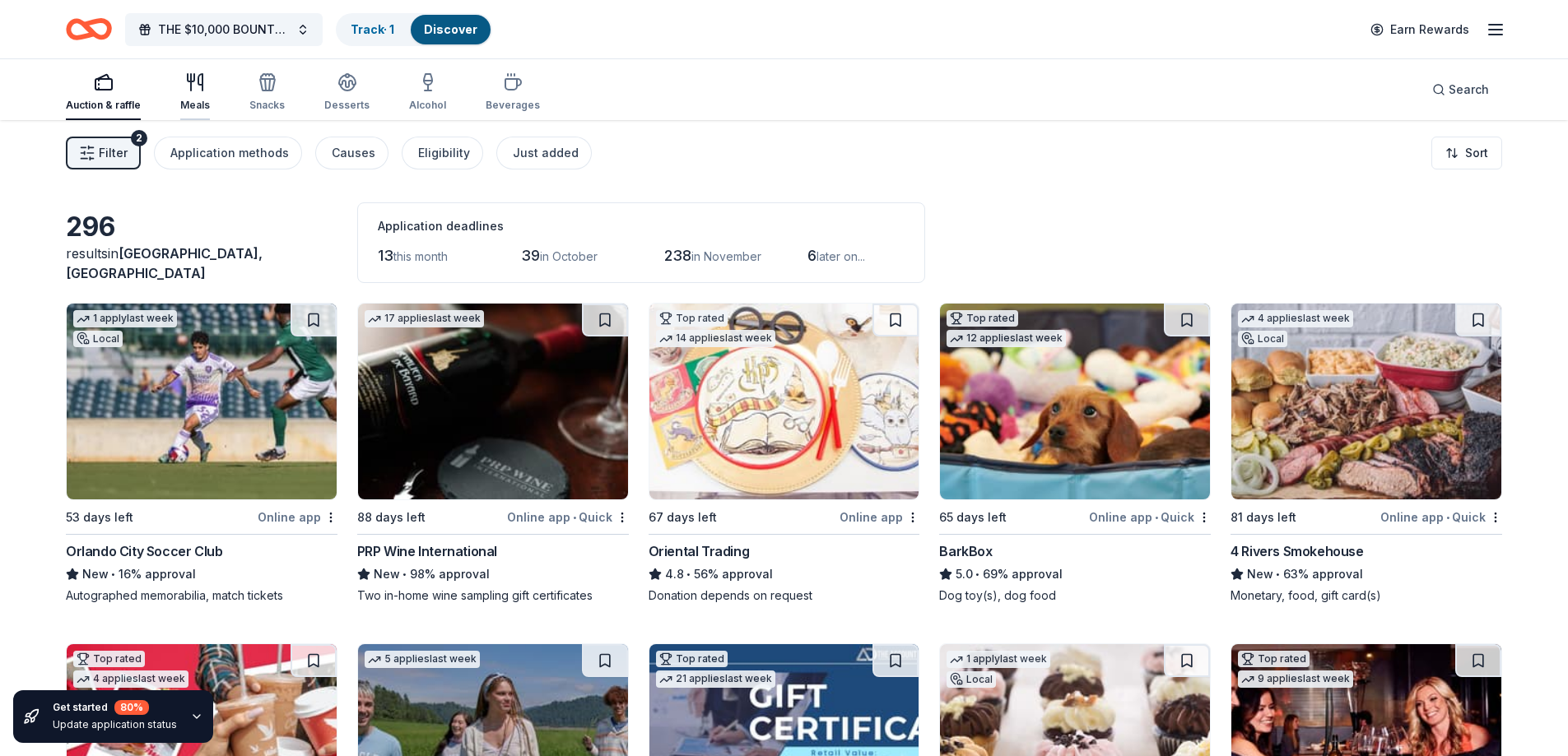
click at [191, 87] on icon "button" at bounding box center [195, 82] width 19 height 19
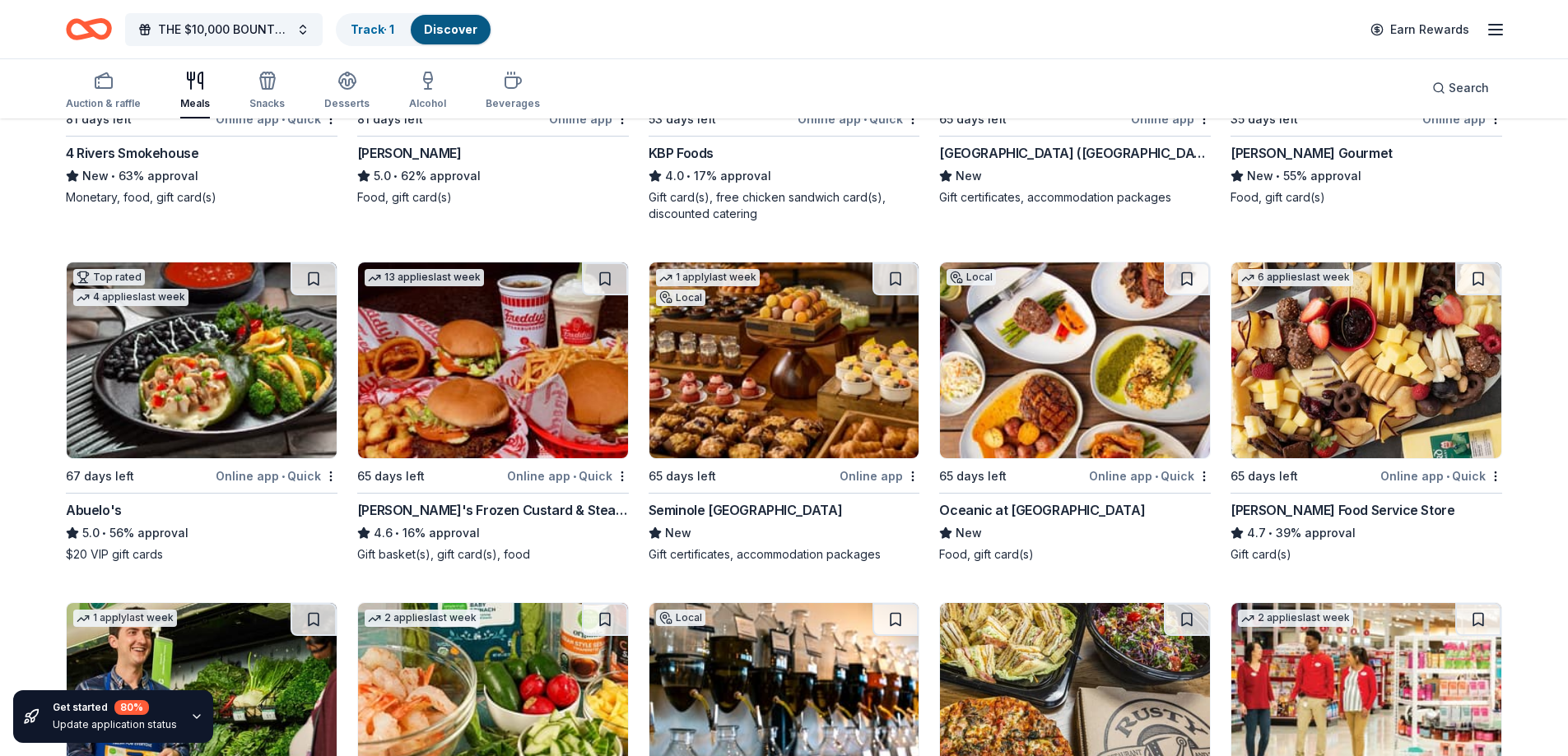
scroll to position [330, 0]
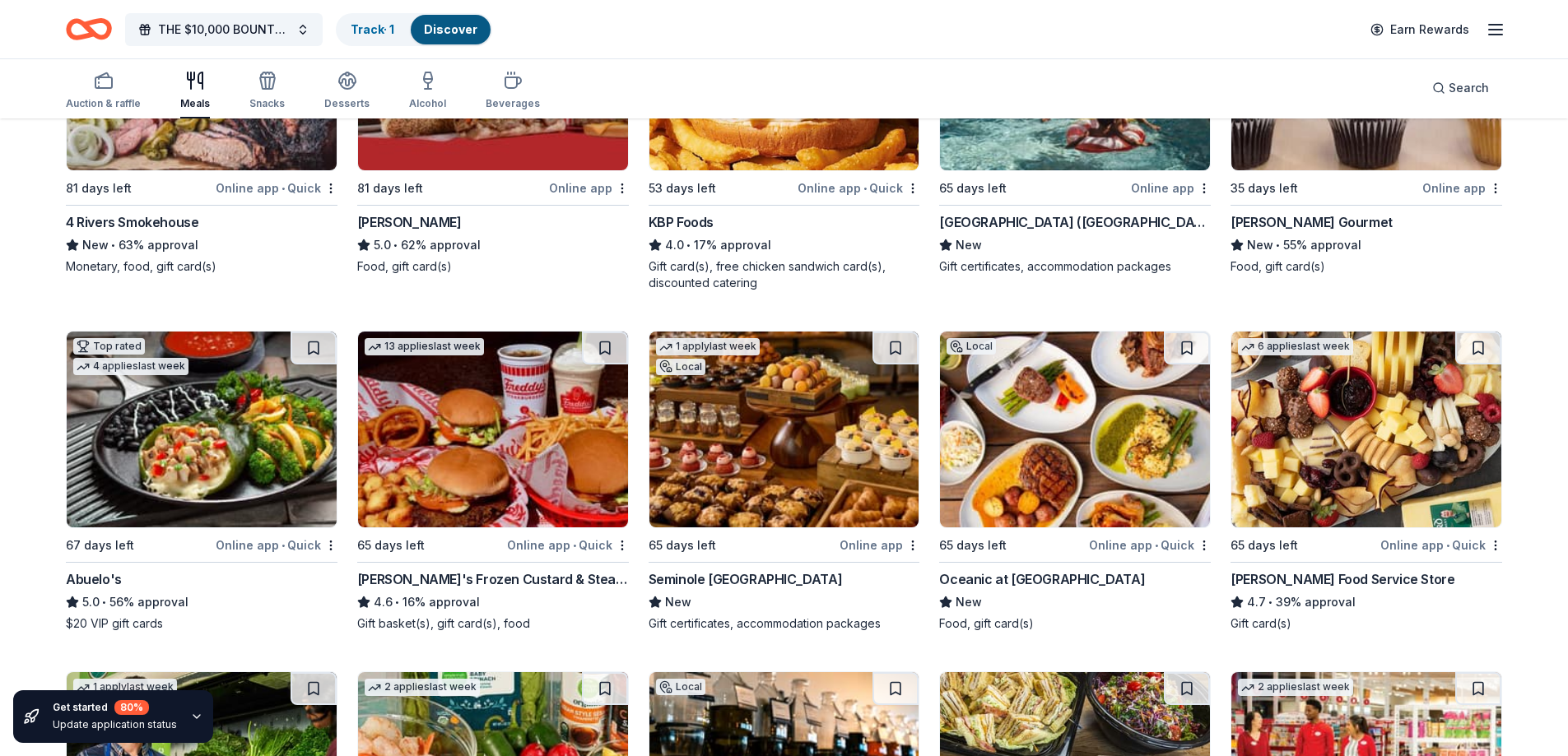
click at [767, 439] on img at bounding box center [784, 429] width 270 height 196
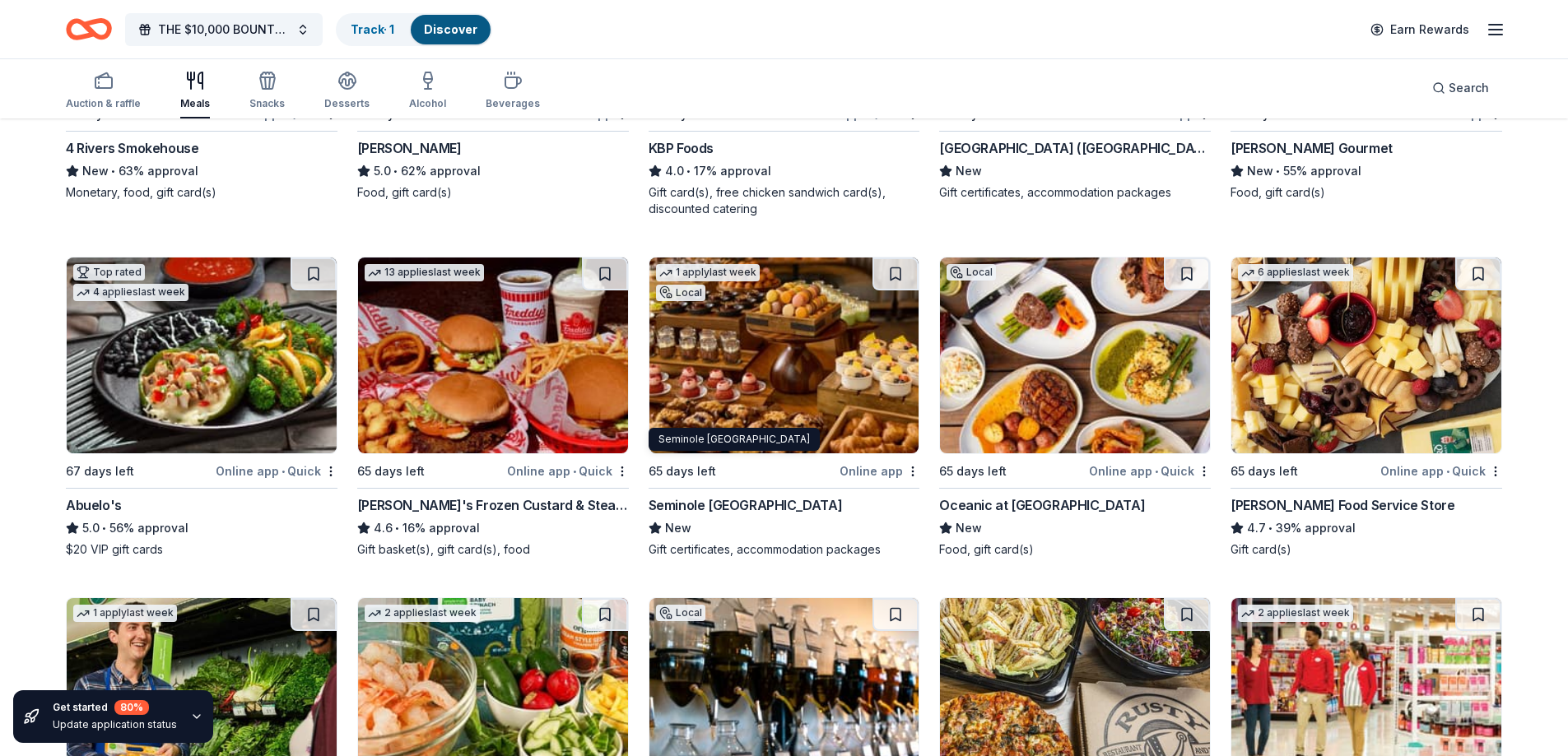
scroll to position [494, 0]
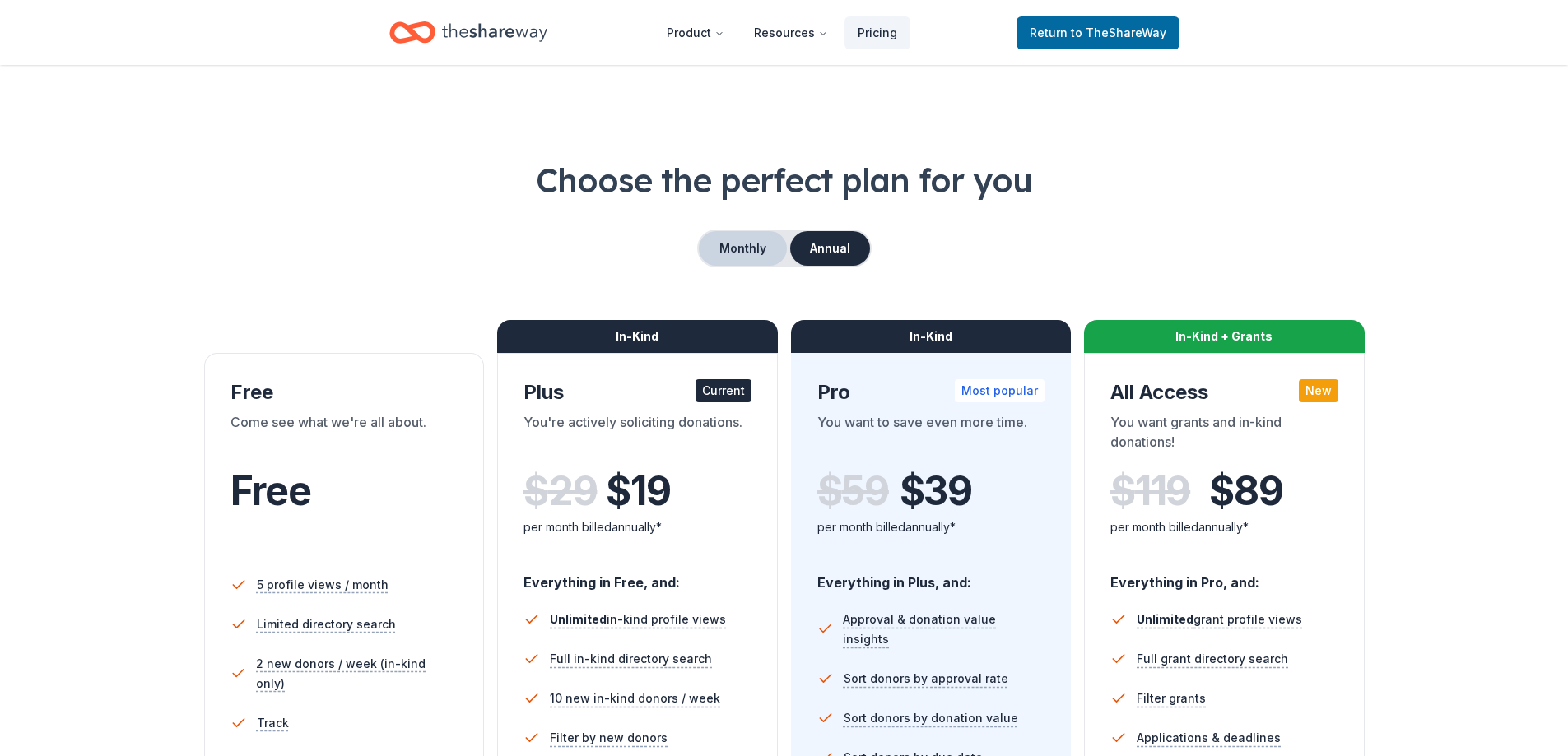
click at [725, 239] on button "Monthly" at bounding box center [743, 248] width 88 height 35
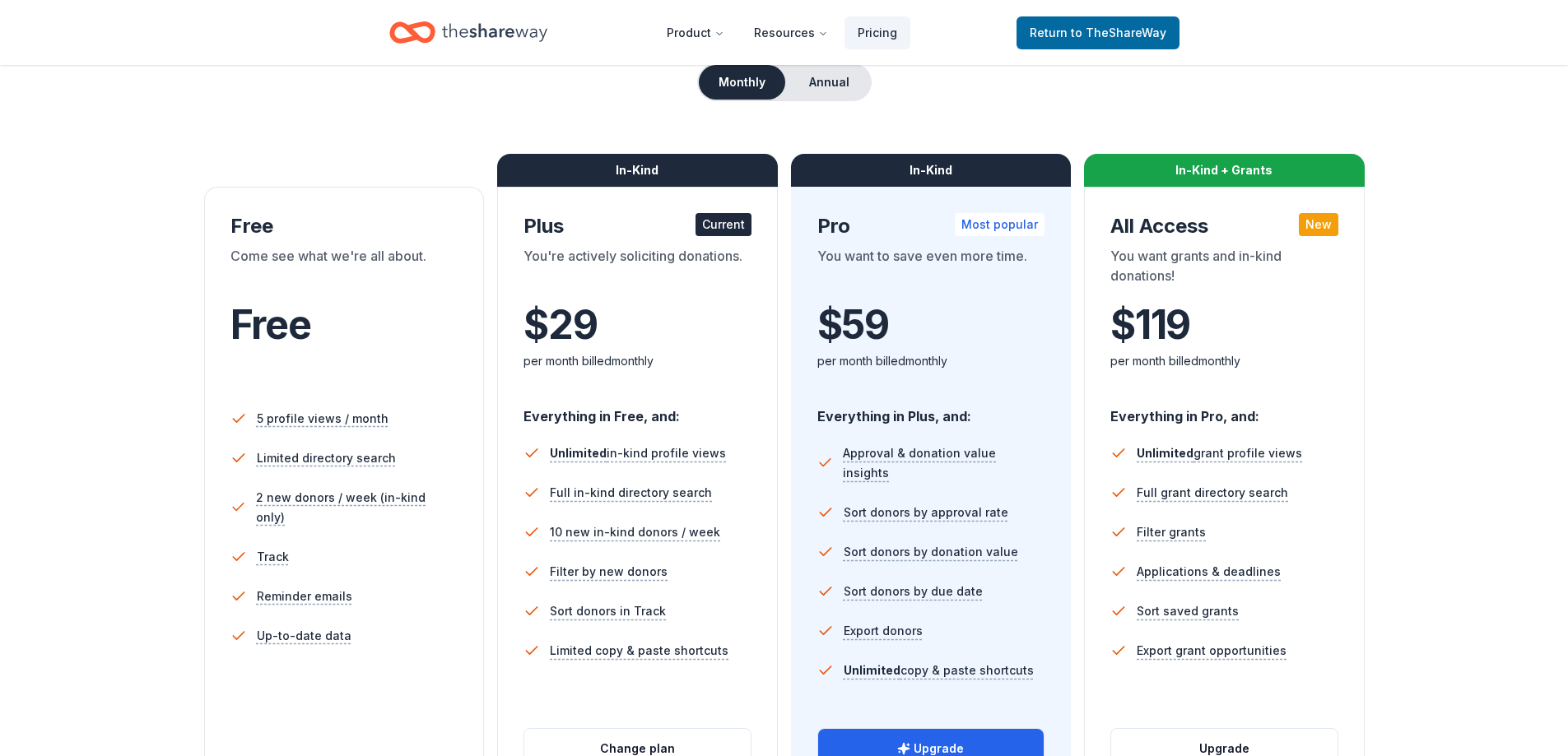
scroll to position [247, 0]
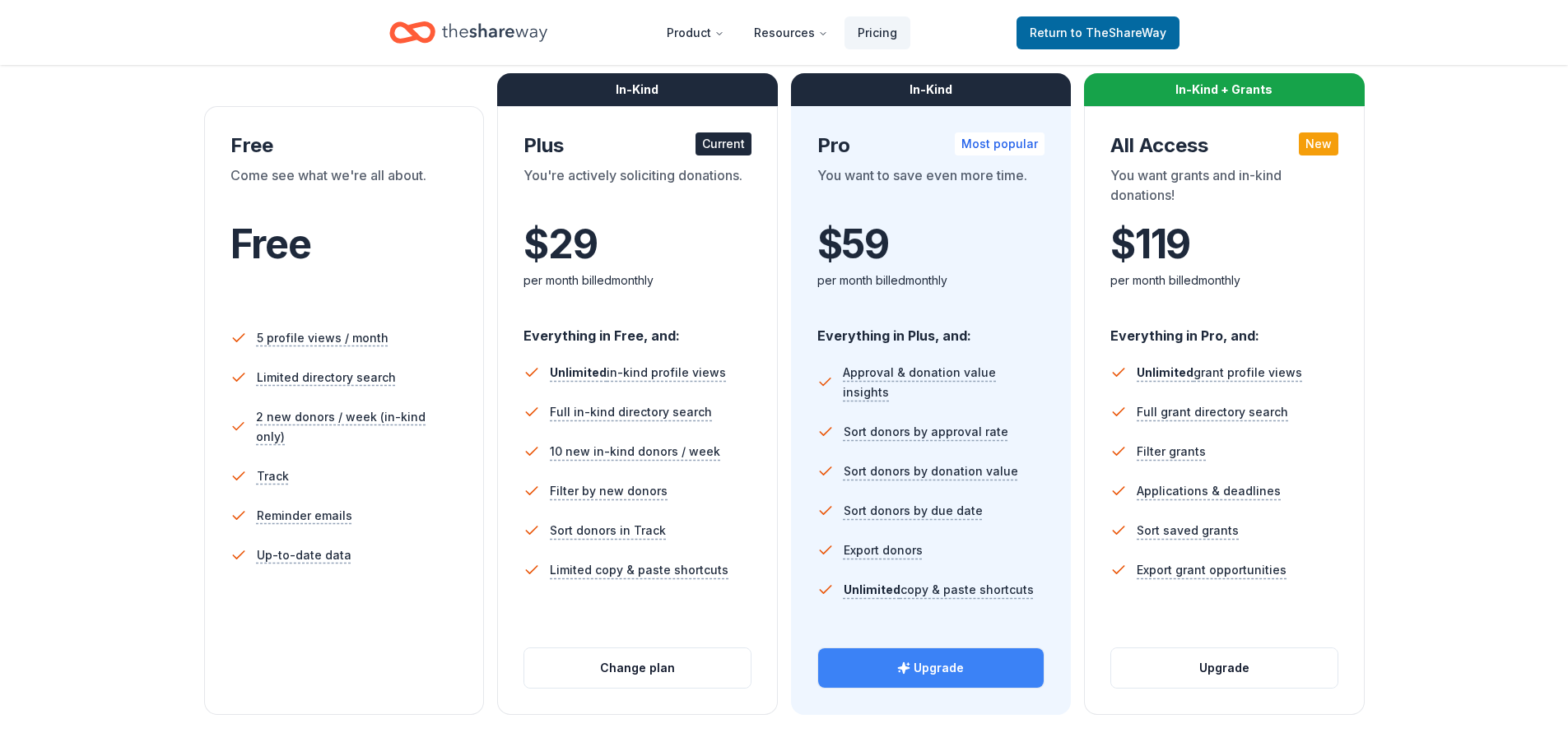
click at [937, 666] on button "Upgrade" at bounding box center [932, 668] width 227 height 40
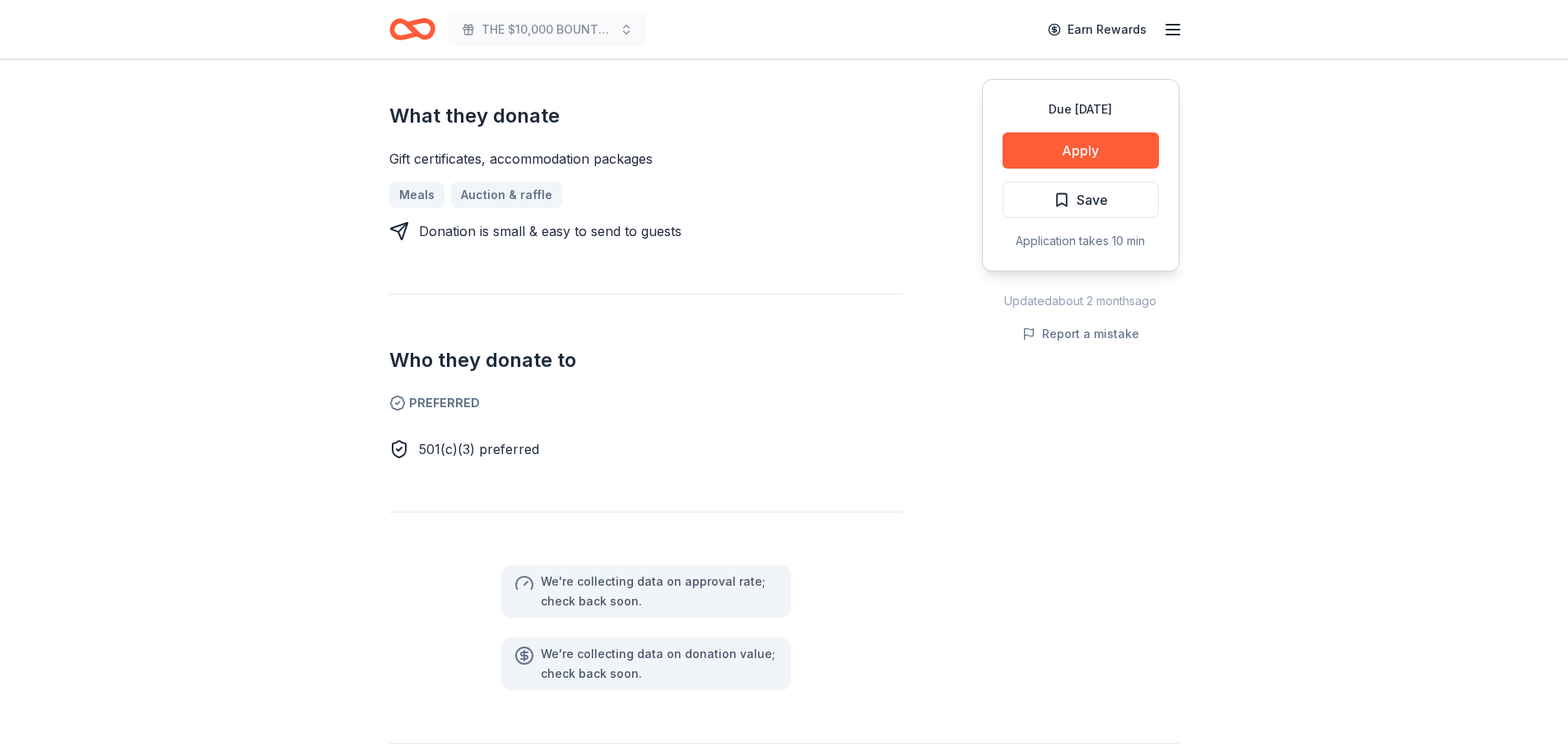
scroll to position [330, 0]
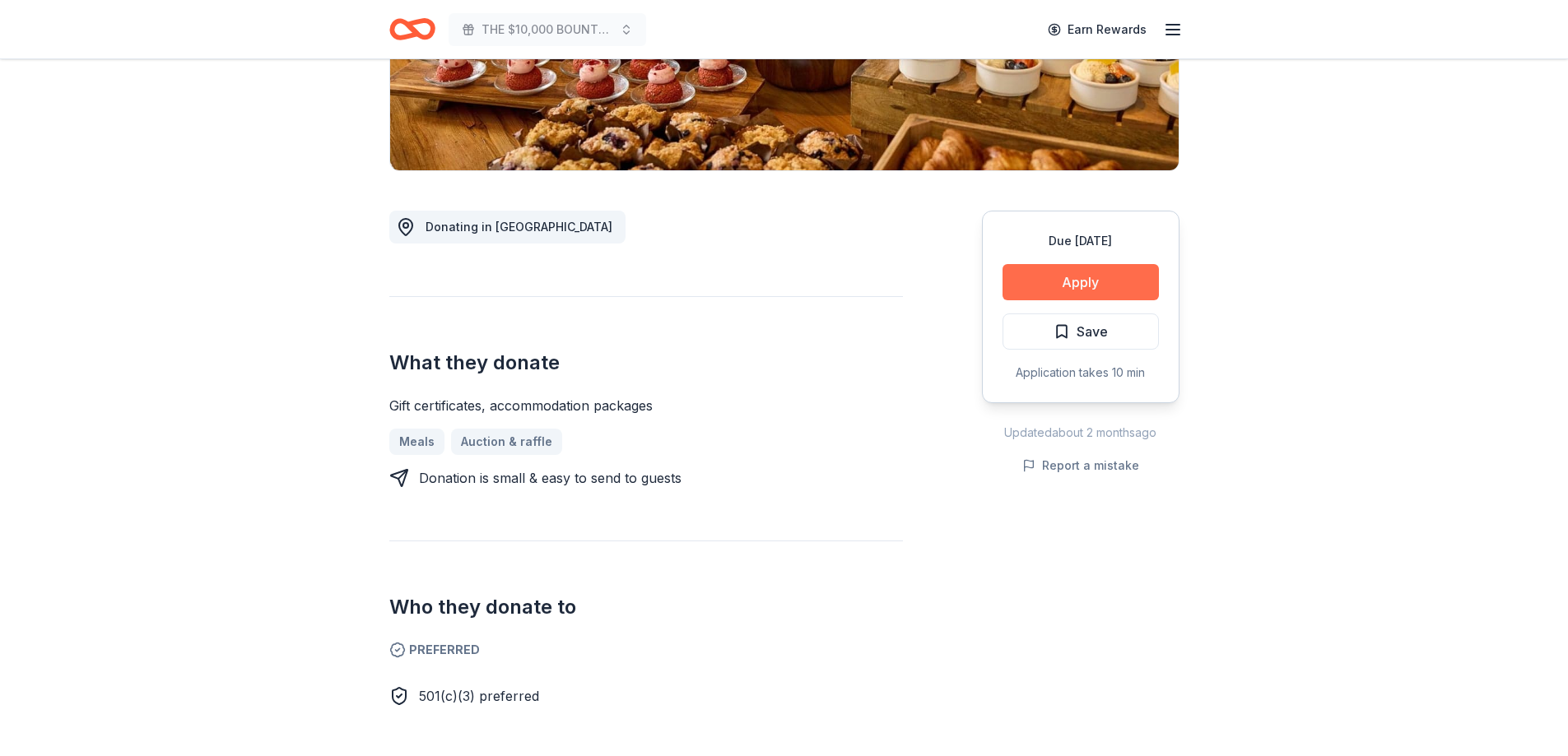
click at [1073, 265] on button "Apply" at bounding box center [1081, 281] width 157 height 36
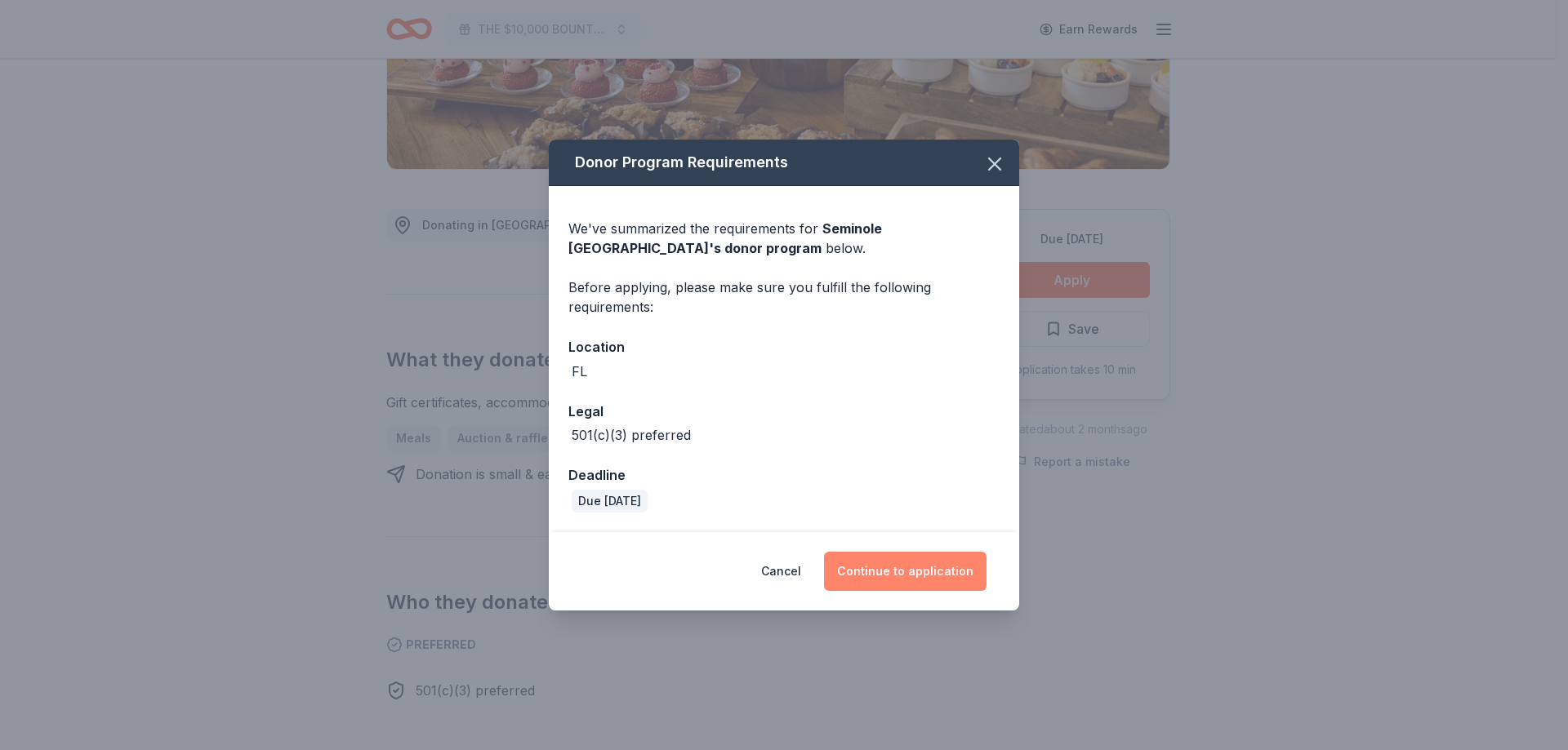
click at [897, 567] on button "Continue to application" at bounding box center [905, 571] width 162 height 39
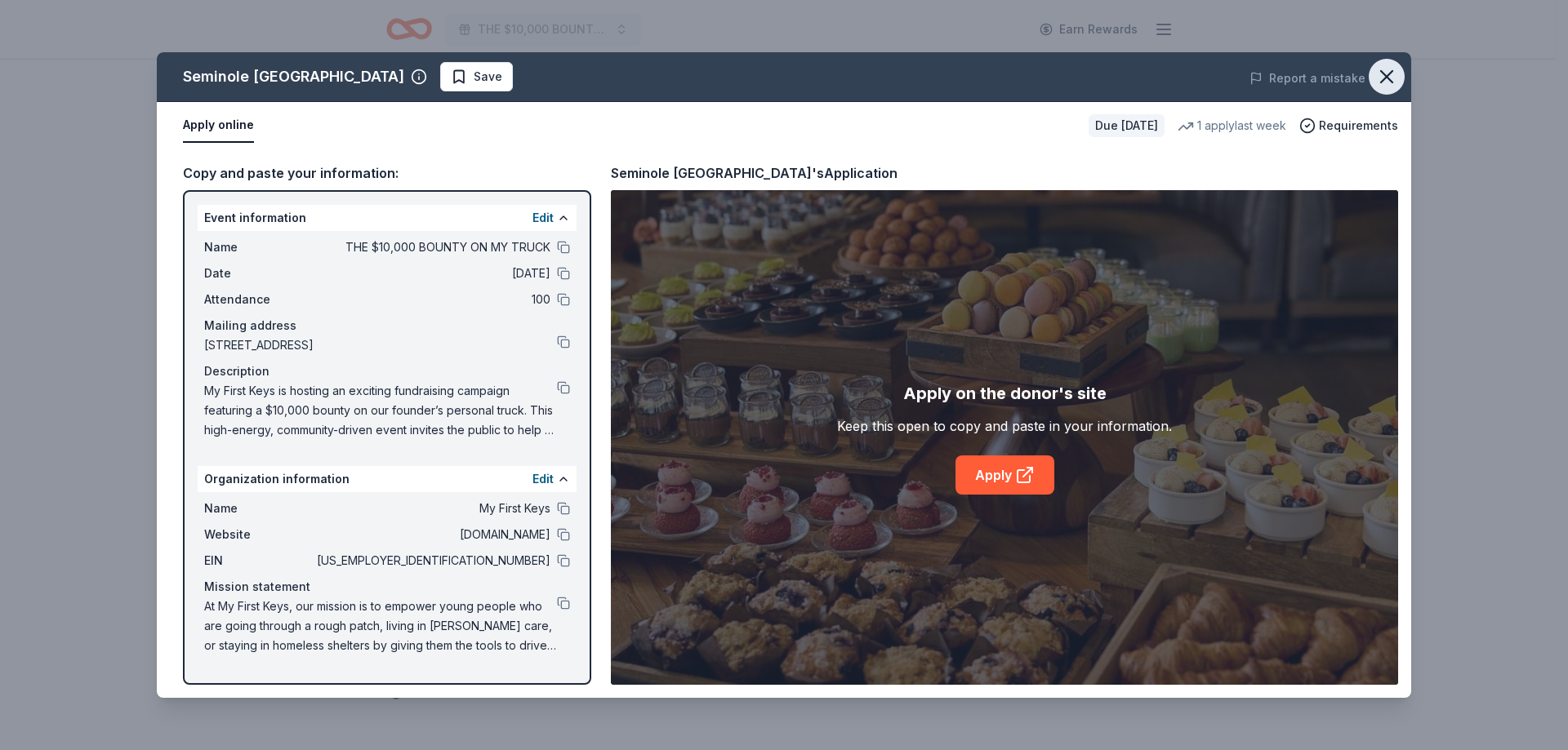
click at [1382, 73] on icon "button" at bounding box center [1387, 77] width 12 height 12
